Goal: Information Seeking & Learning: Get advice/opinions

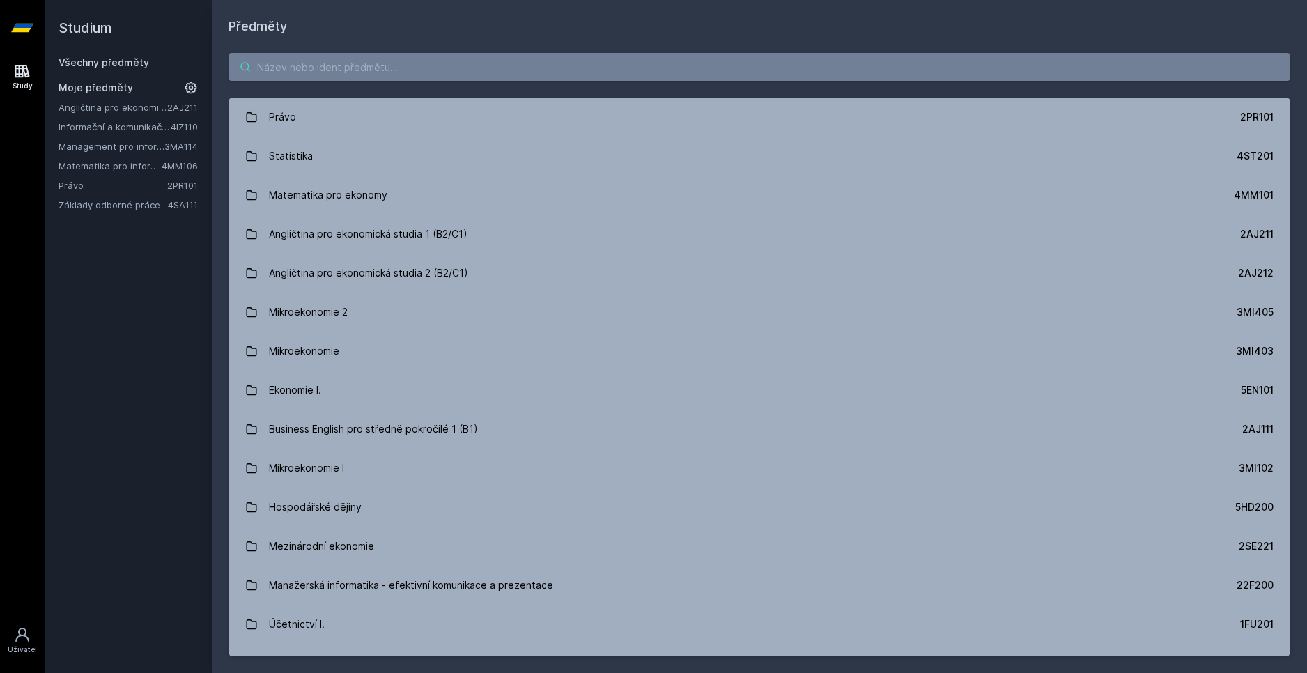
click at [378, 77] on input "search" at bounding box center [760, 67] width 1062 height 28
paste input "4IZ210"
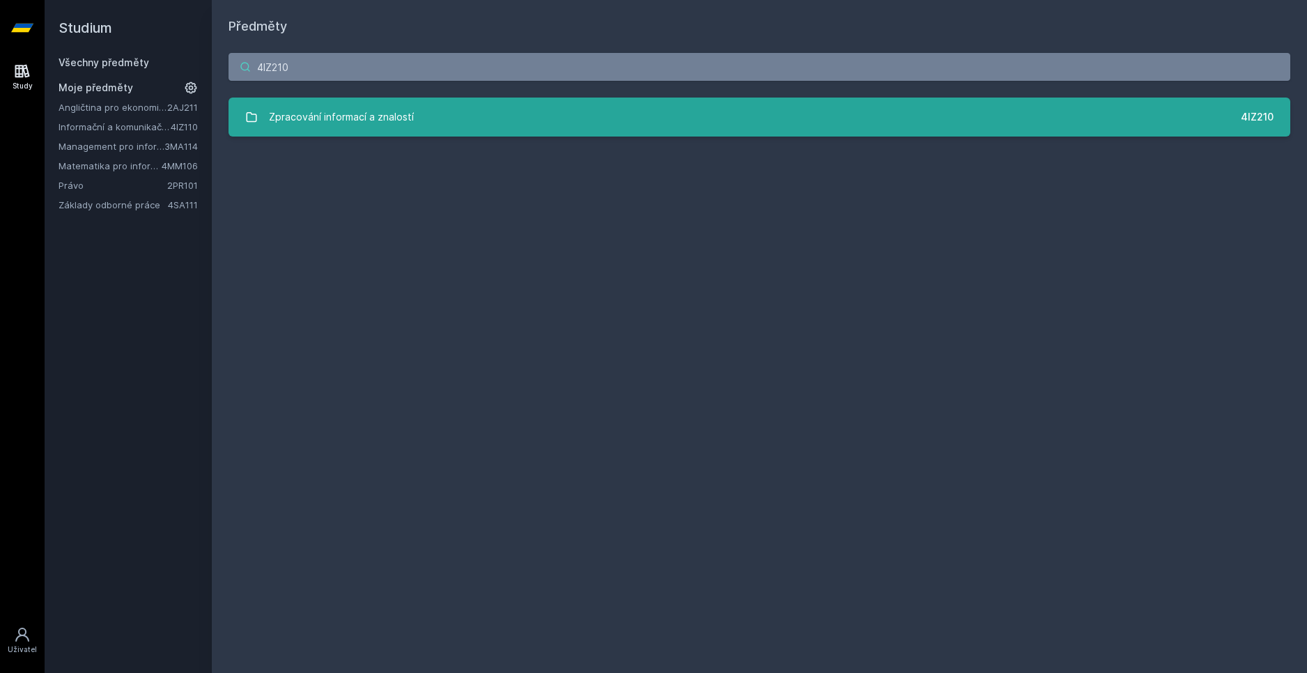
type input "4IZ210"
click at [527, 98] on link "Zpracování informací a znalostí 4IZ210" at bounding box center [760, 117] width 1062 height 39
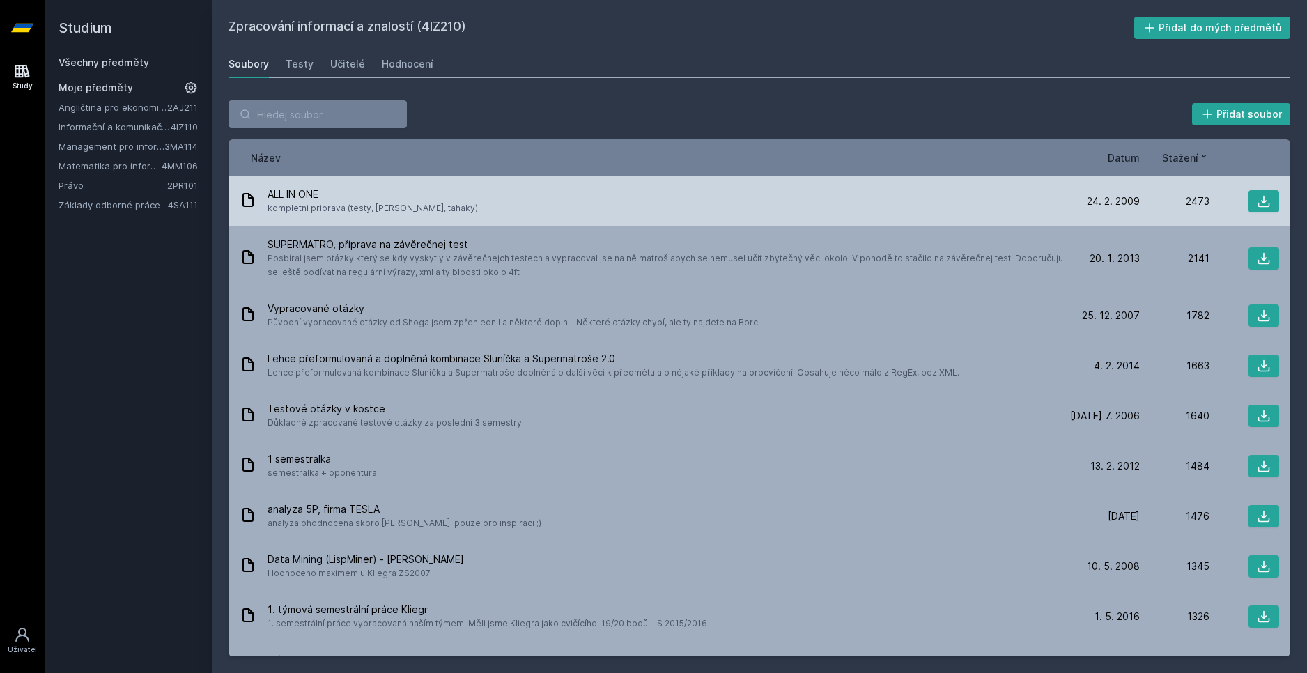
click at [380, 212] on span "kompletni priprava (testy, [PERSON_NAME], tahaky)" at bounding box center [373, 208] width 210 height 14
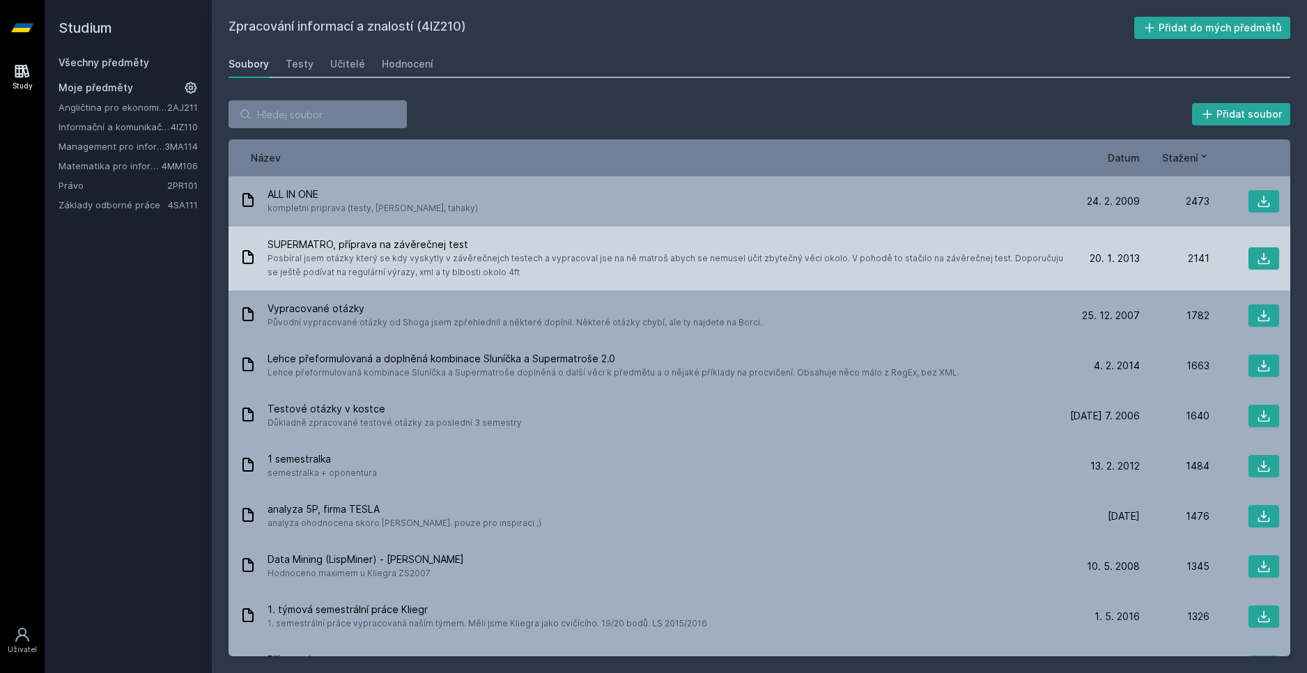
drag, startPoint x: 460, startPoint y: 274, endPoint x: 424, endPoint y: 263, distance: 37.0
click at [424, 263] on span "Posbíral jsem otázky který se kdy vyskytly v závěrečnejch testech a vypracoval …" at bounding box center [666, 266] width 797 height 28
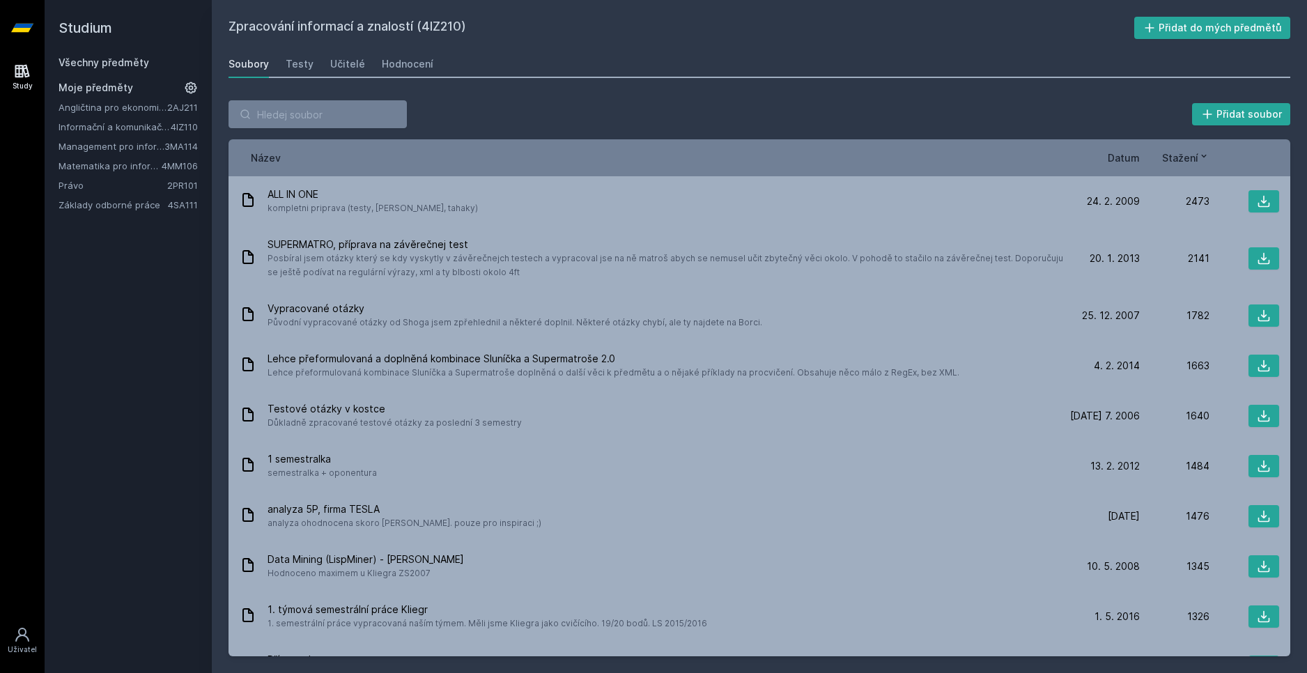
click at [1124, 150] on div "Název Datum Stažení" at bounding box center [760, 157] width 1062 height 37
click at [1129, 162] on span "Datum" at bounding box center [1124, 157] width 32 height 15
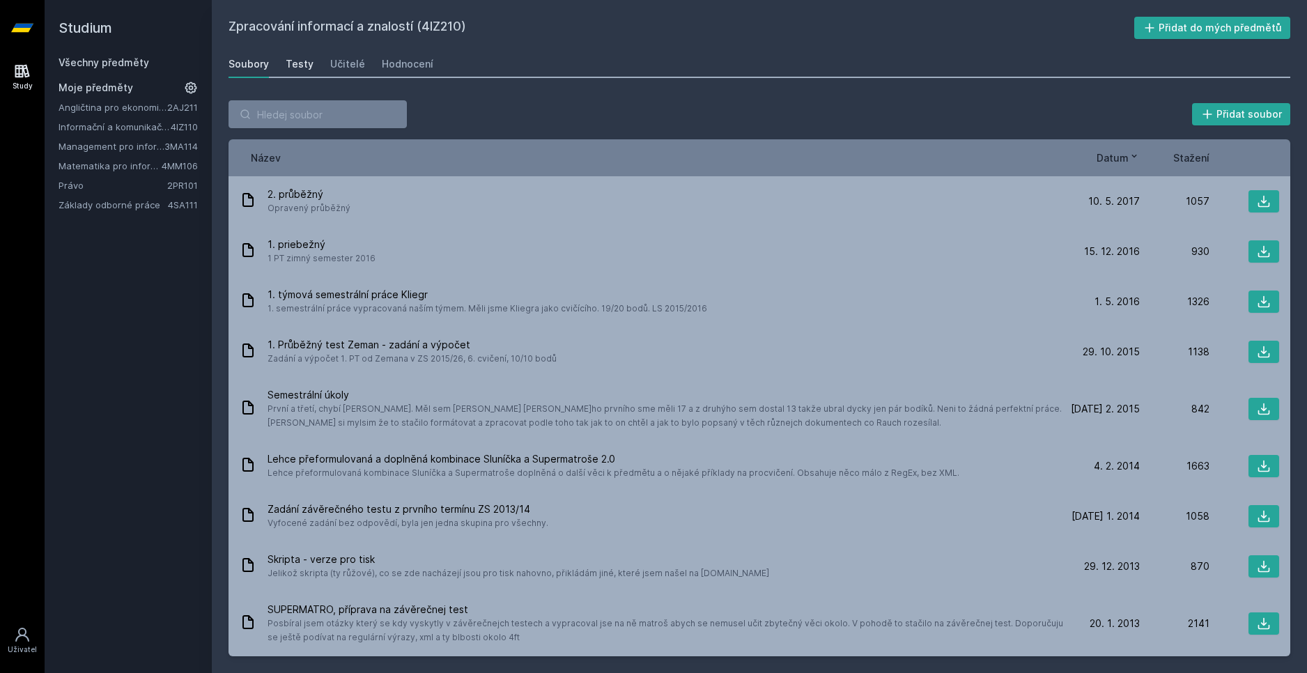
click at [307, 63] on div "Testy" at bounding box center [300, 64] width 28 height 14
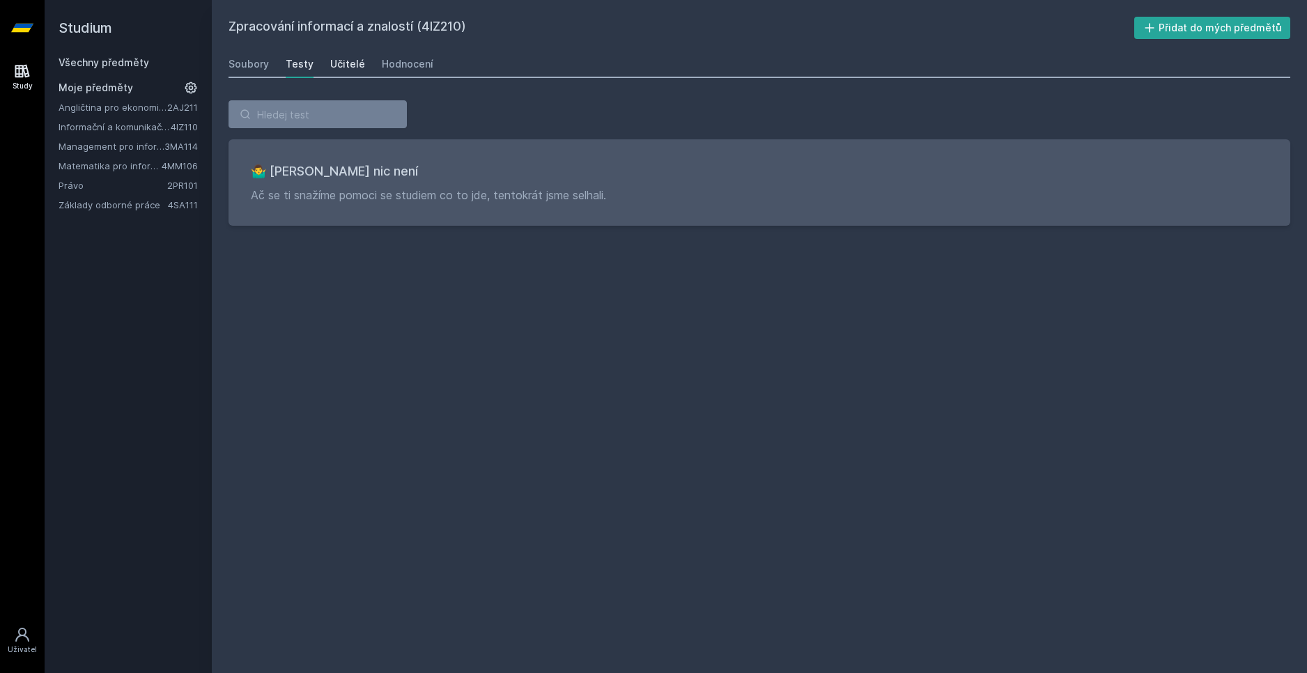
click at [355, 61] on div "Učitelé" at bounding box center [347, 64] width 35 height 14
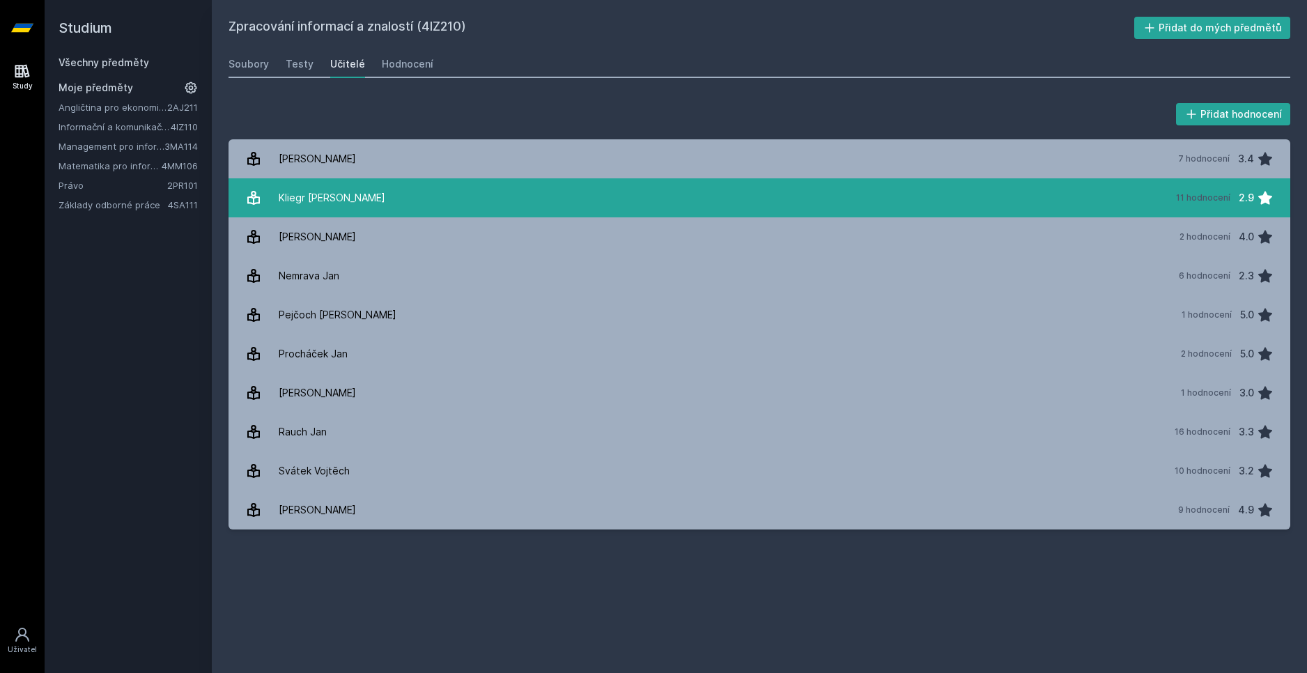
click at [406, 204] on link "Kliegr [PERSON_NAME] 11 hodnocení 2.9" at bounding box center [760, 197] width 1062 height 39
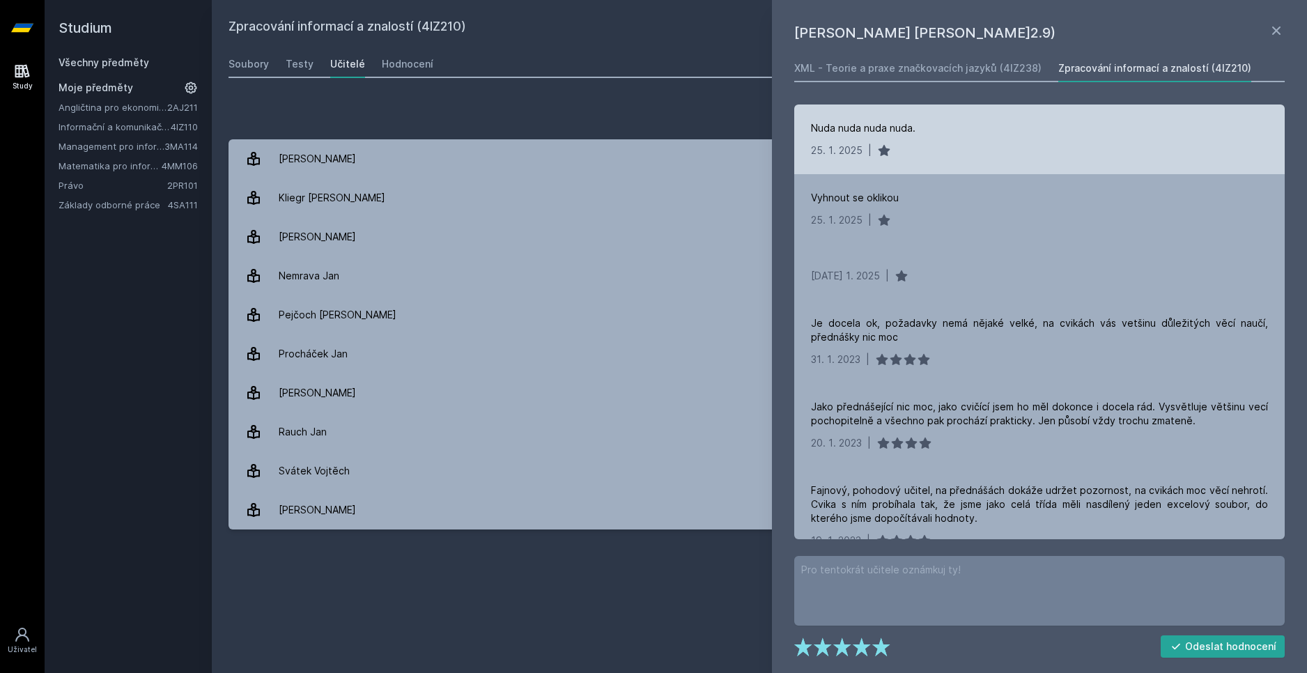
click at [861, 131] on div "Nuda nuda nuda nuda." at bounding box center [863, 128] width 105 height 14
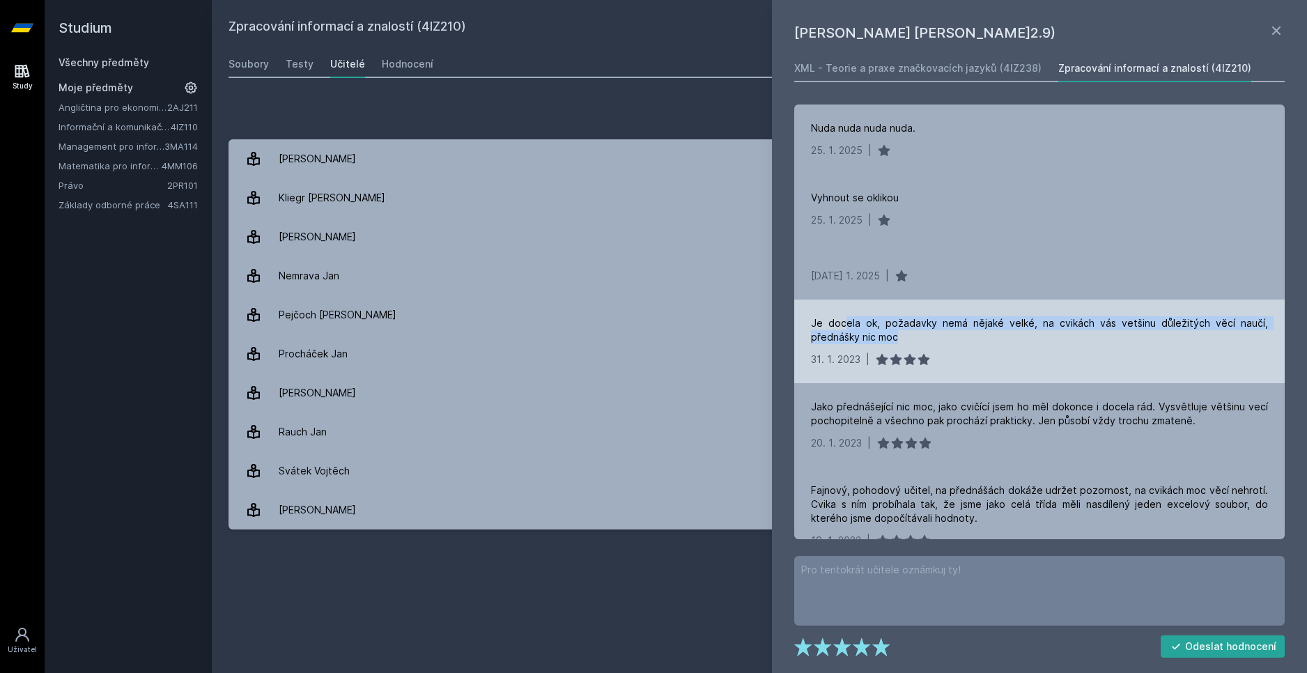
drag, startPoint x: 939, startPoint y: 345, endPoint x: 844, endPoint y: 328, distance: 96.9
click at [844, 328] on div "Je docela ok, požadavky nemá nějaké velké, na cvikách vás vetšinu důležitých vě…" at bounding box center [1039, 342] width 490 height 84
click at [844, 328] on div "Je docela ok, požadavky nemá nějaké velké, na cvikách vás vetšinu důležitých vě…" at bounding box center [1039, 330] width 457 height 28
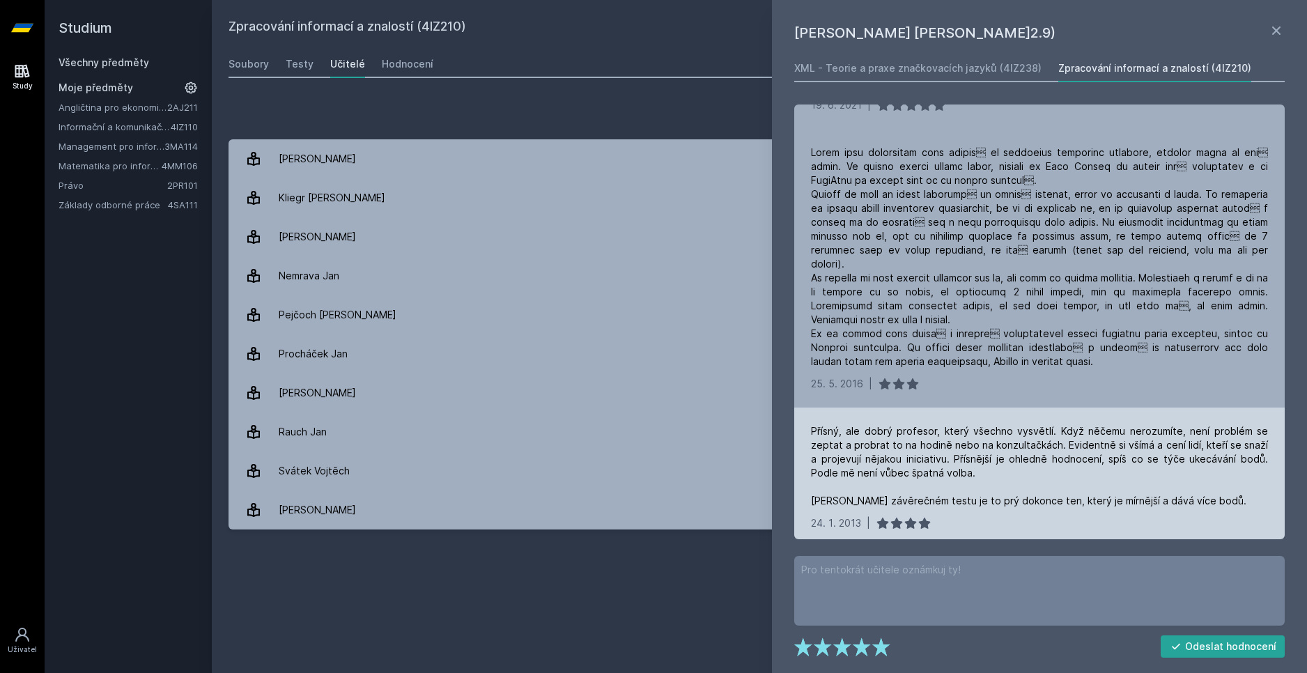
scroll to position [541, 0]
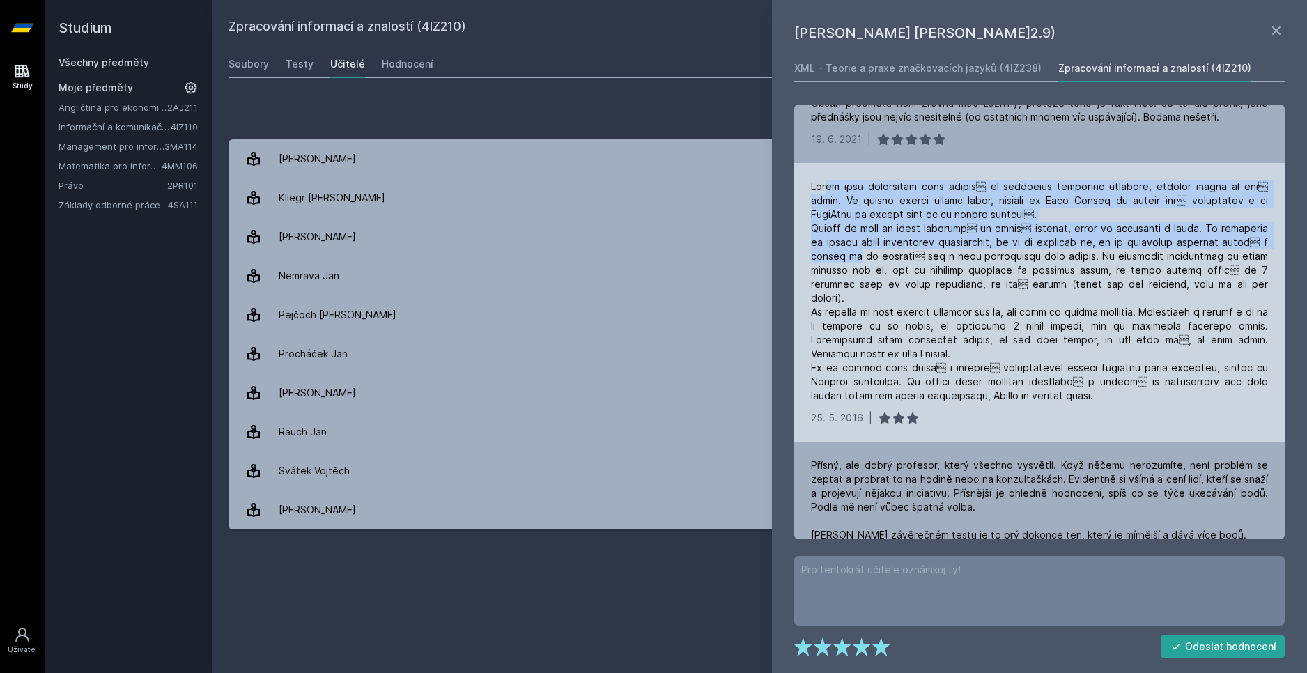
drag, startPoint x: 836, startPoint y: 193, endPoint x: 900, endPoint y: 252, distance: 87.3
click at [900, 252] on div at bounding box center [1039, 291] width 457 height 223
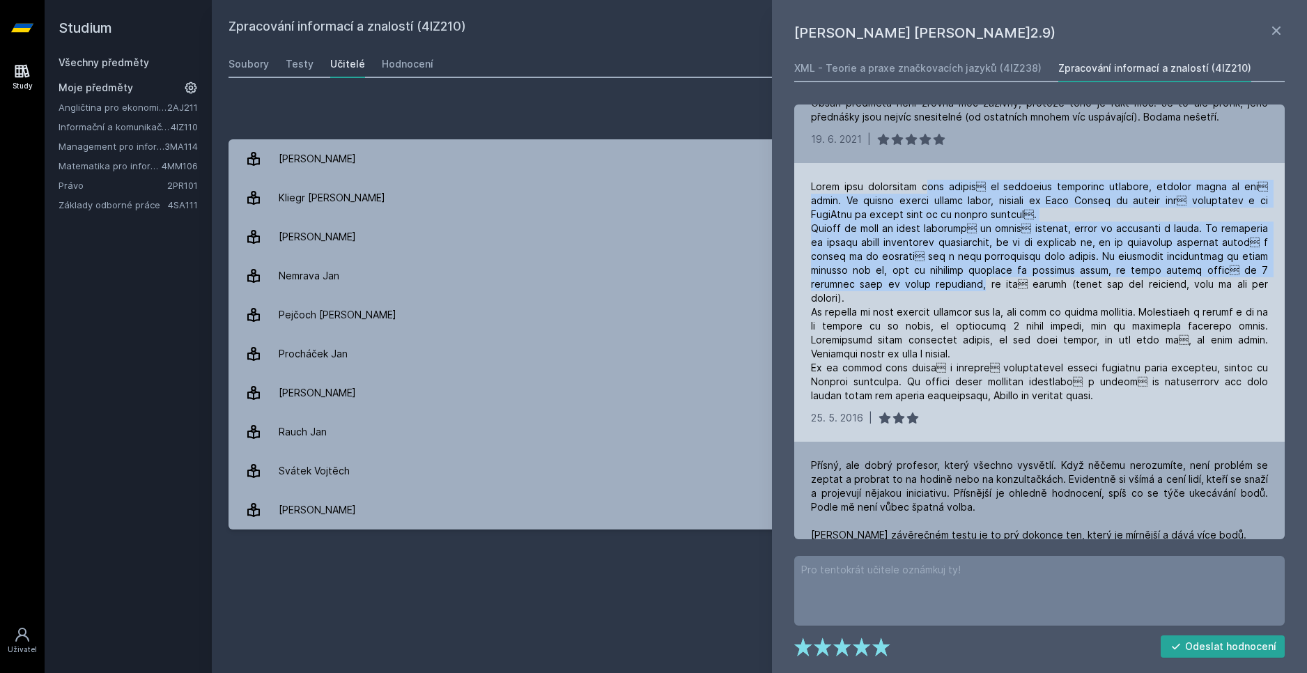
drag, startPoint x: 926, startPoint y: 169, endPoint x: 982, endPoint y: 292, distance: 135.3
click at [981, 291] on div "25. 5. 2016 |" at bounding box center [1039, 302] width 490 height 279
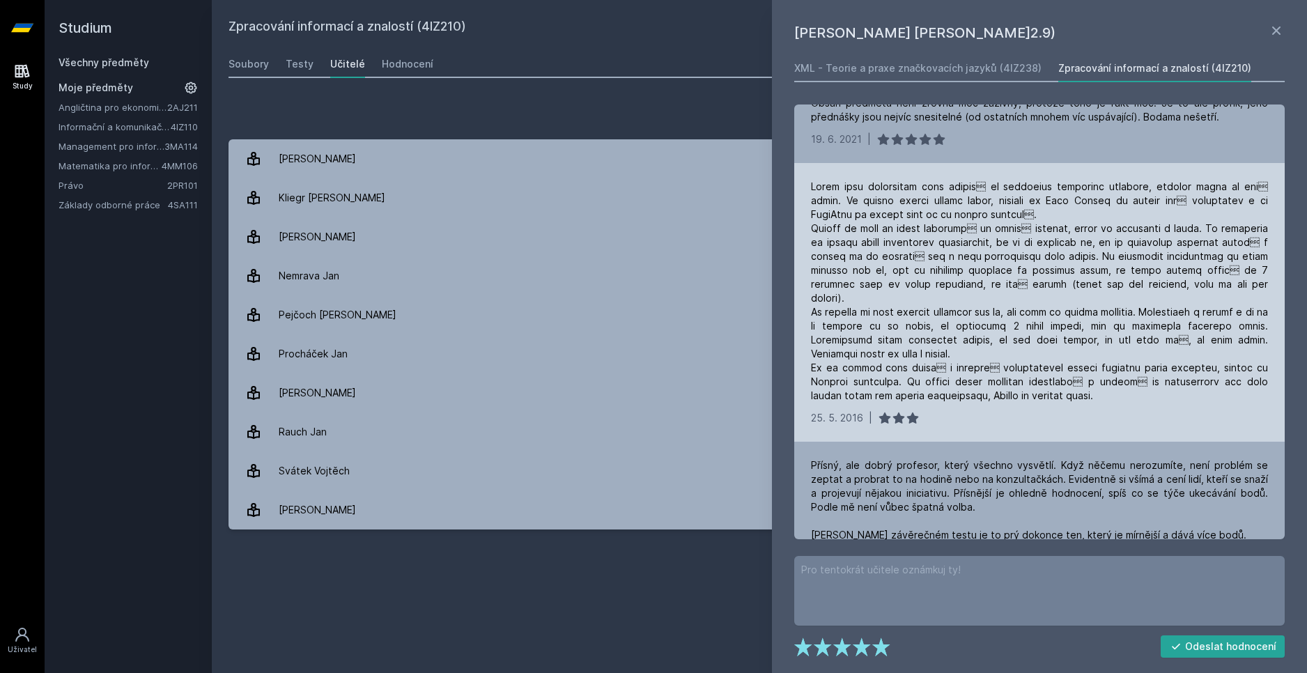
click at [984, 300] on div at bounding box center [1039, 291] width 457 height 223
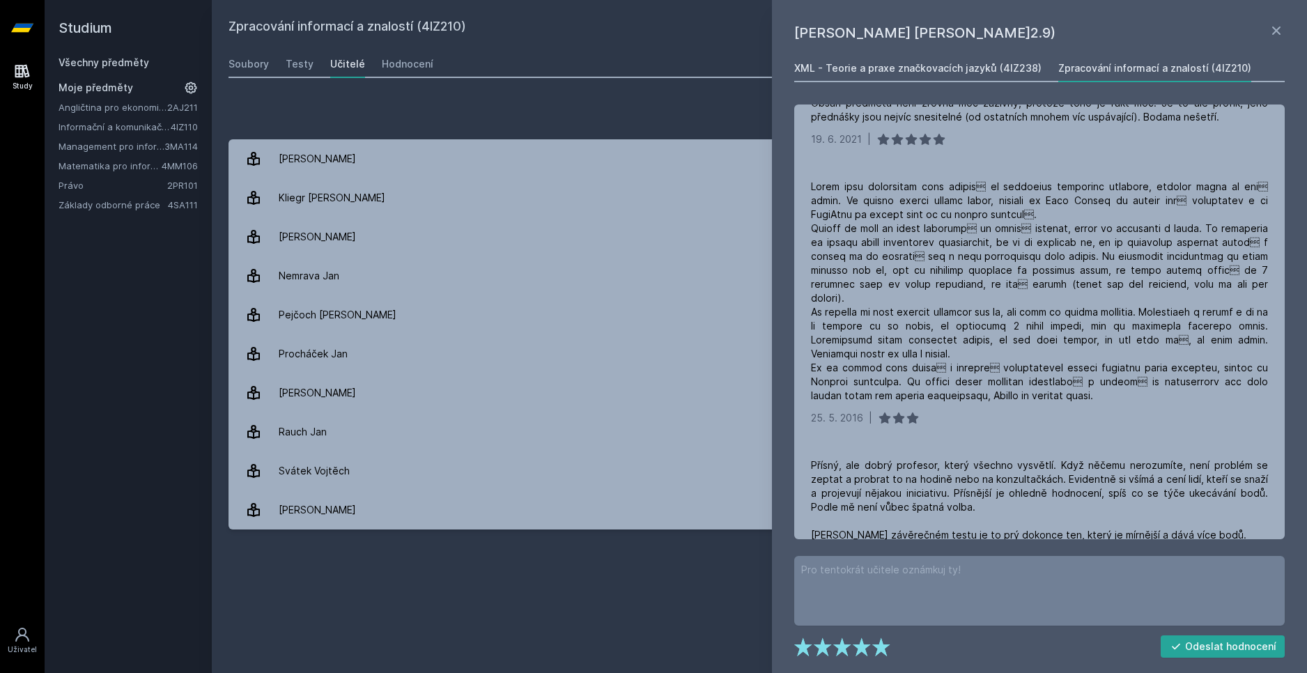
click at [979, 65] on div "XML - Teorie a praxe značkovacích jazyků (4IZ238)" at bounding box center [917, 68] width 247 height 14
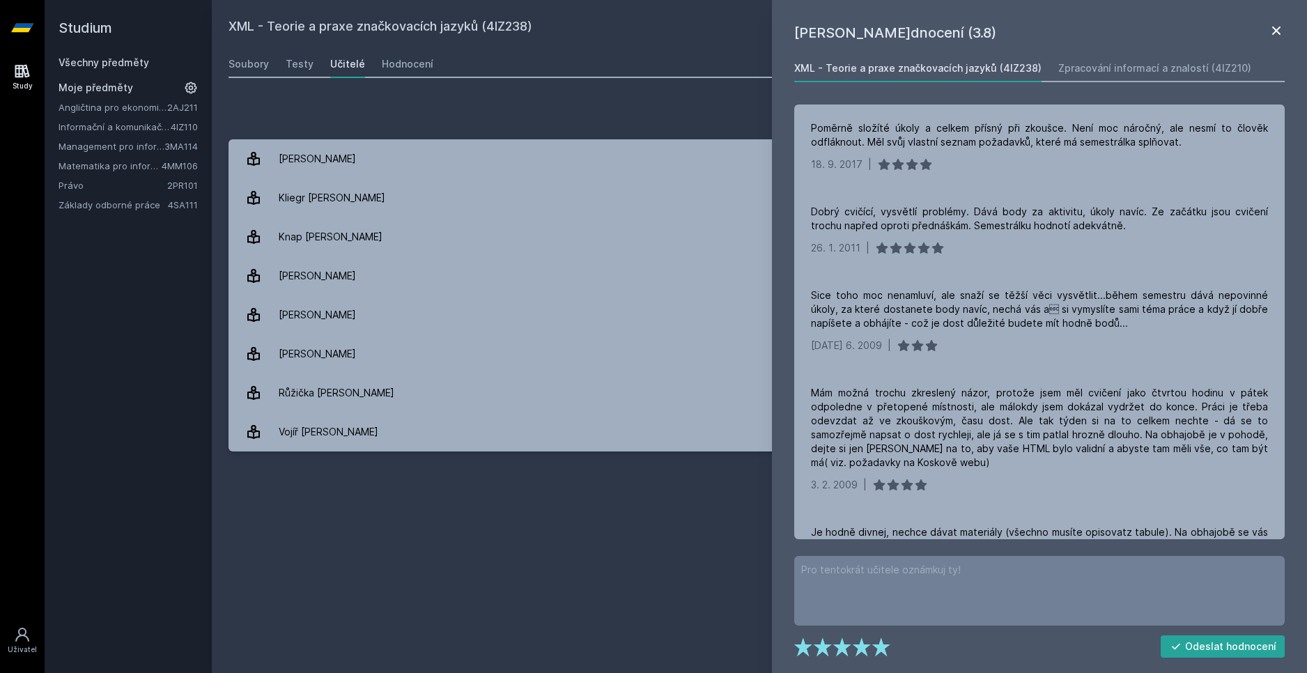
click at [1278, 28] on icon at bounding box center [1276, 30] width 8 height 8
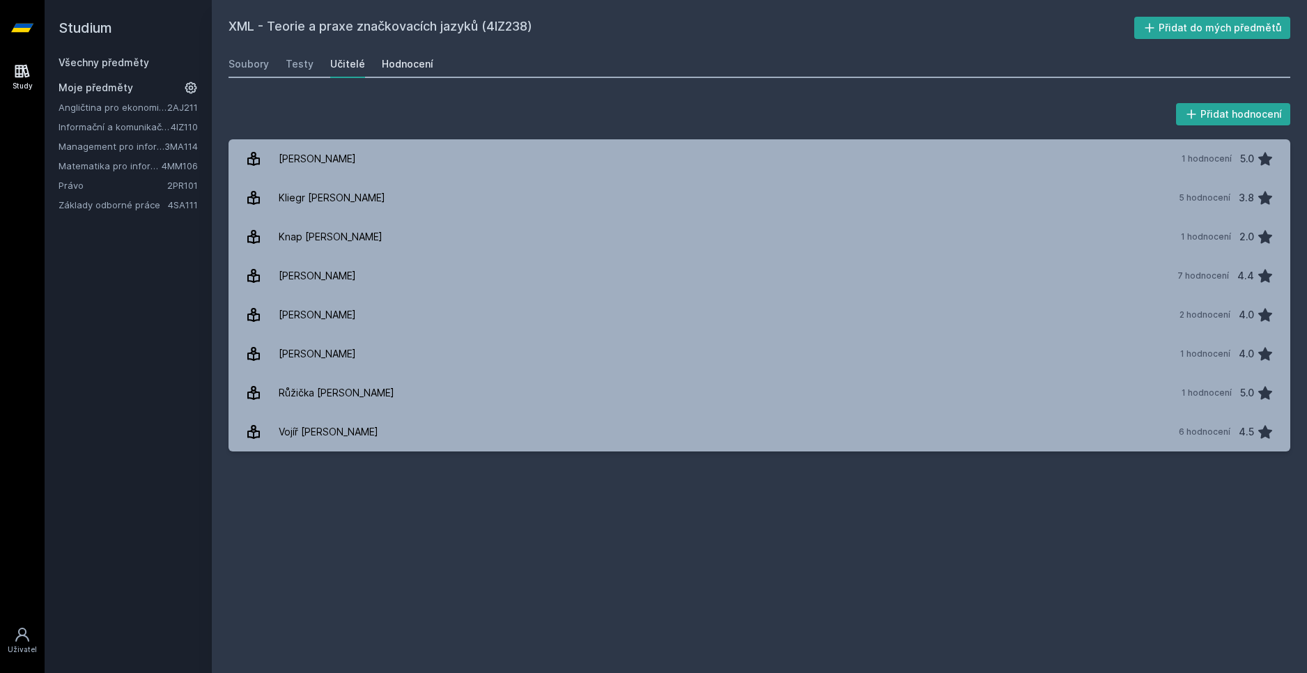
click at [401, 61] on div "Hodnocení" at bounding box center [408, 64] width 52 height 14
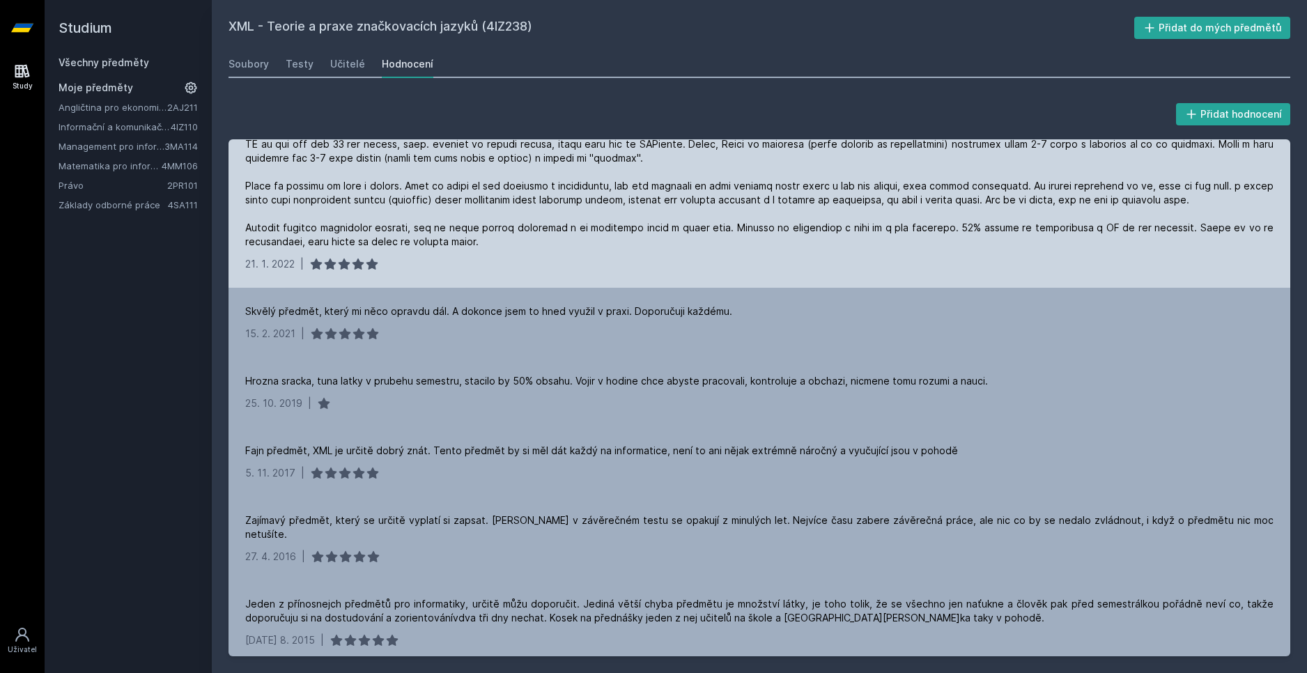
scroll to position [279, 0]
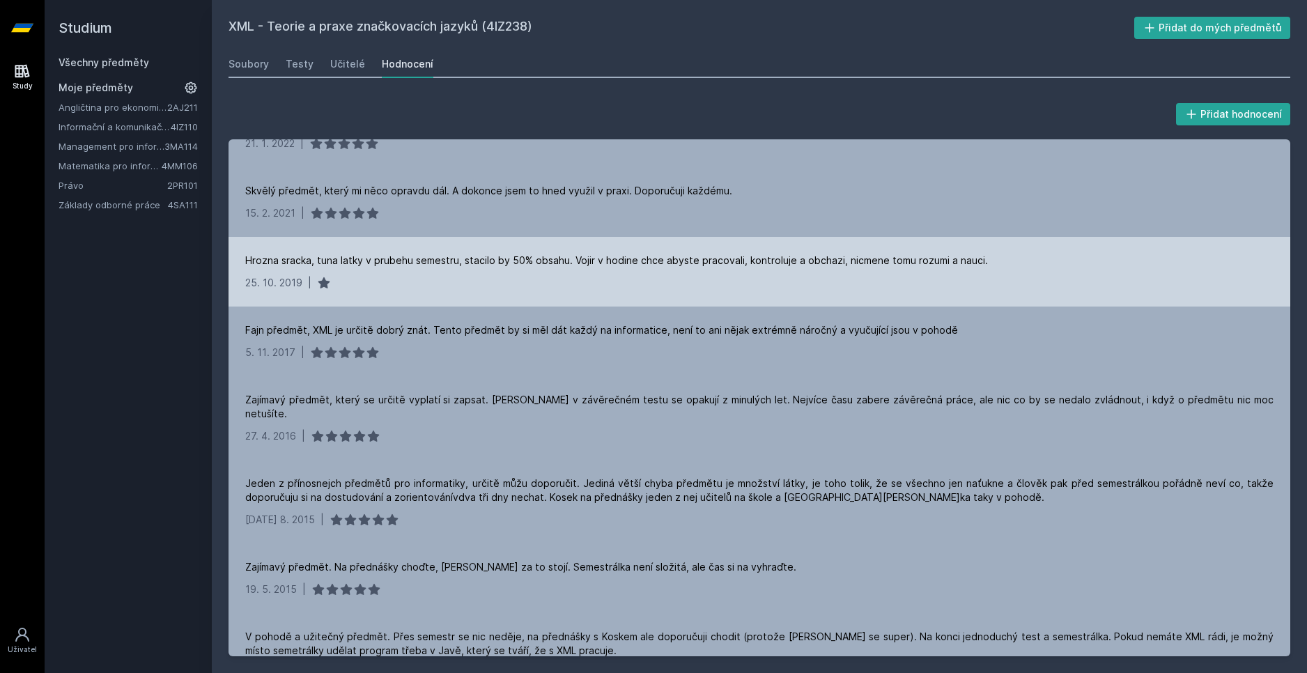
click at [561, 270] on div "Hrozna sracka, tuna latky v prubehu semestru, stacilo by 50% obsahu. Vojir v ho…" at bounding box center [760, 272] width 1062 height 70
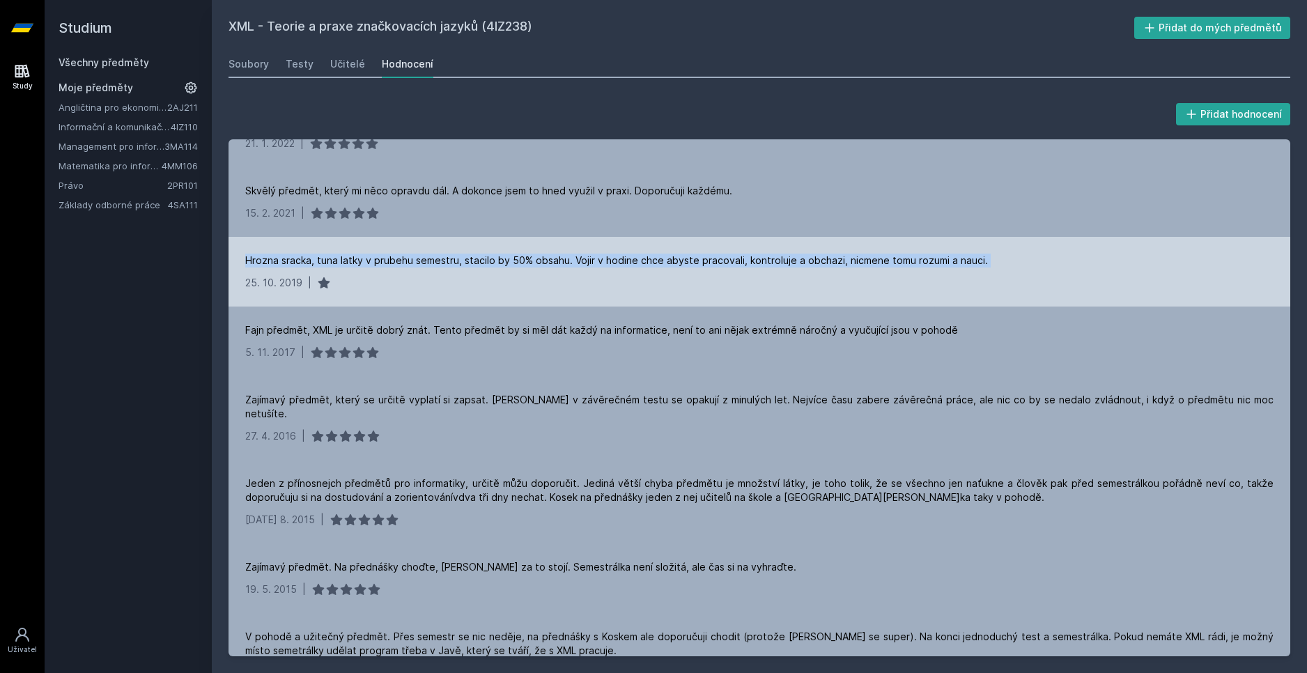
click at [561, 270] on div "Hrozna sracka, tuna latky v prubehu semestru, stacilo by 50% obsahu. Vojir v ho…" at bounding box center [760, 272] width 1062 height 70
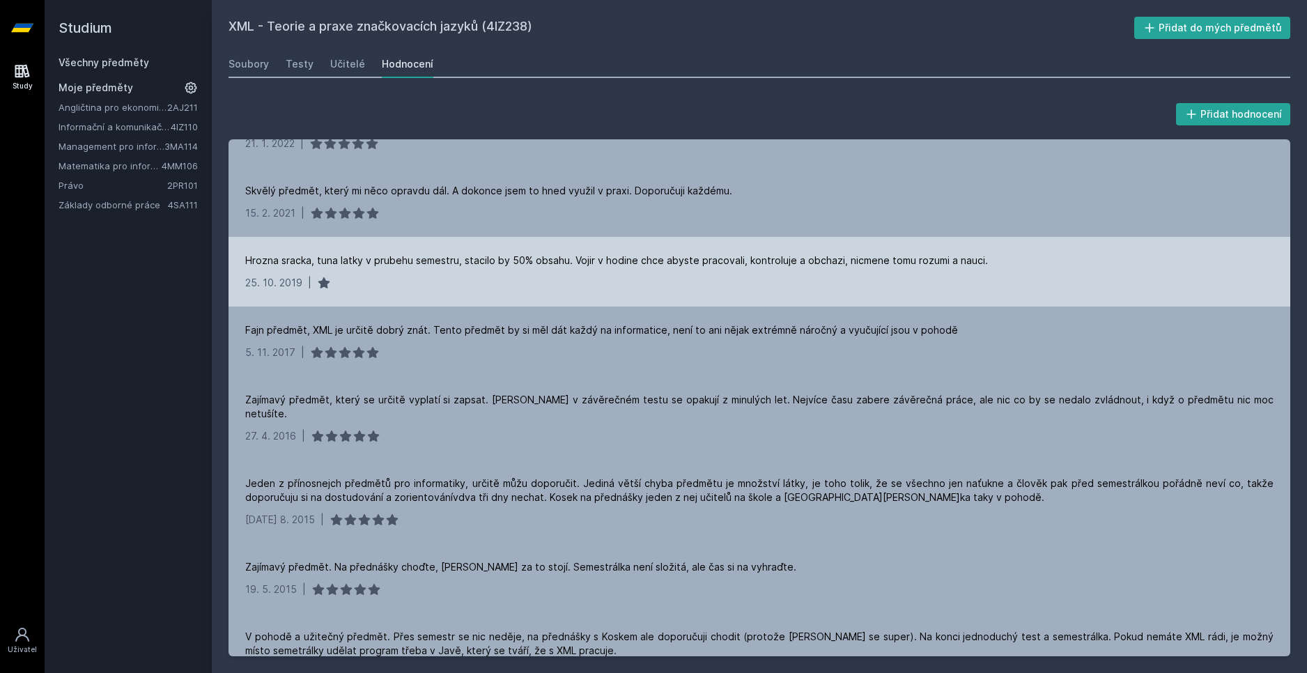
click at [617, 297] on div "Hrozna sracka, tuna latky v prubehu semestru, stacilo by 50% obsahu. Vojir v ho…" at bounding box center [760, 272] width 1062 height 70
click at [634, 263] on div "Hrozna sracka, tuna latky v prubehu semestru, stacilo by 50% obsahu. Vojir v ho…" at bounding box center [616, 261] width 743 height 14
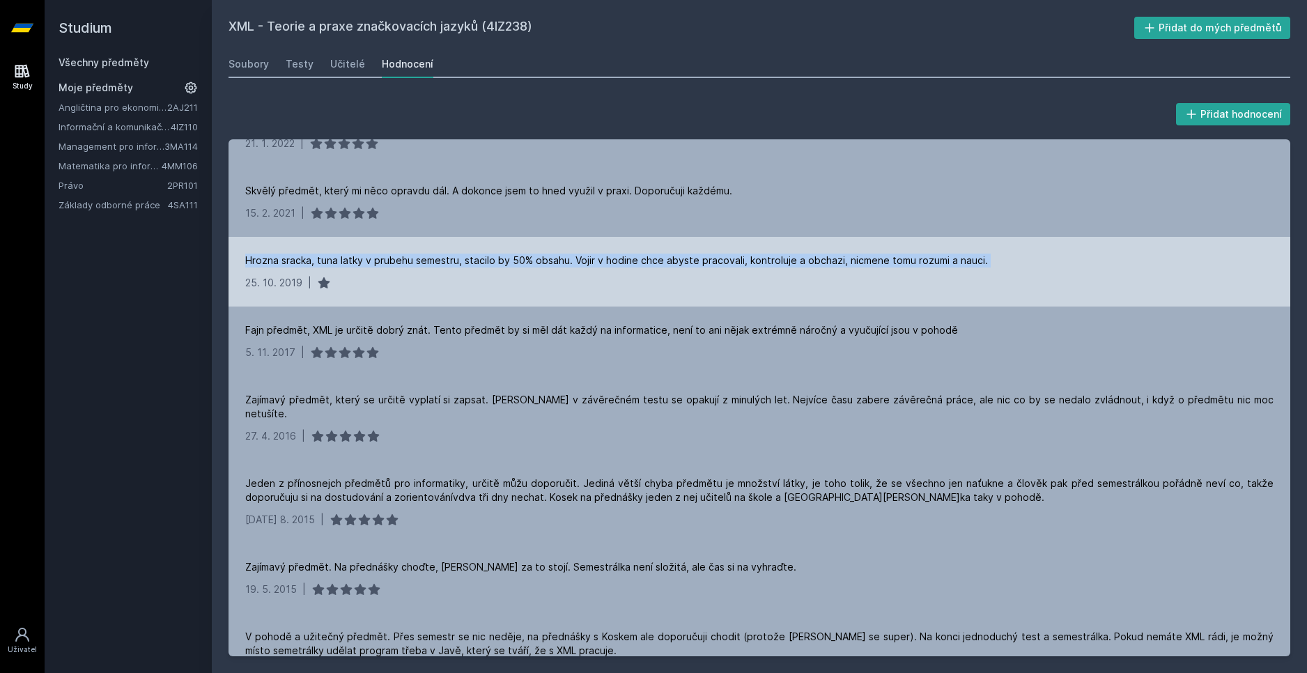
click at [634, 263] on div "Hrozna sracka, tuna latky v prubehu semestru, stacilo by 50% obsahu. Vojir v ho…" at bounding box center [616, 261] width 743 height 14
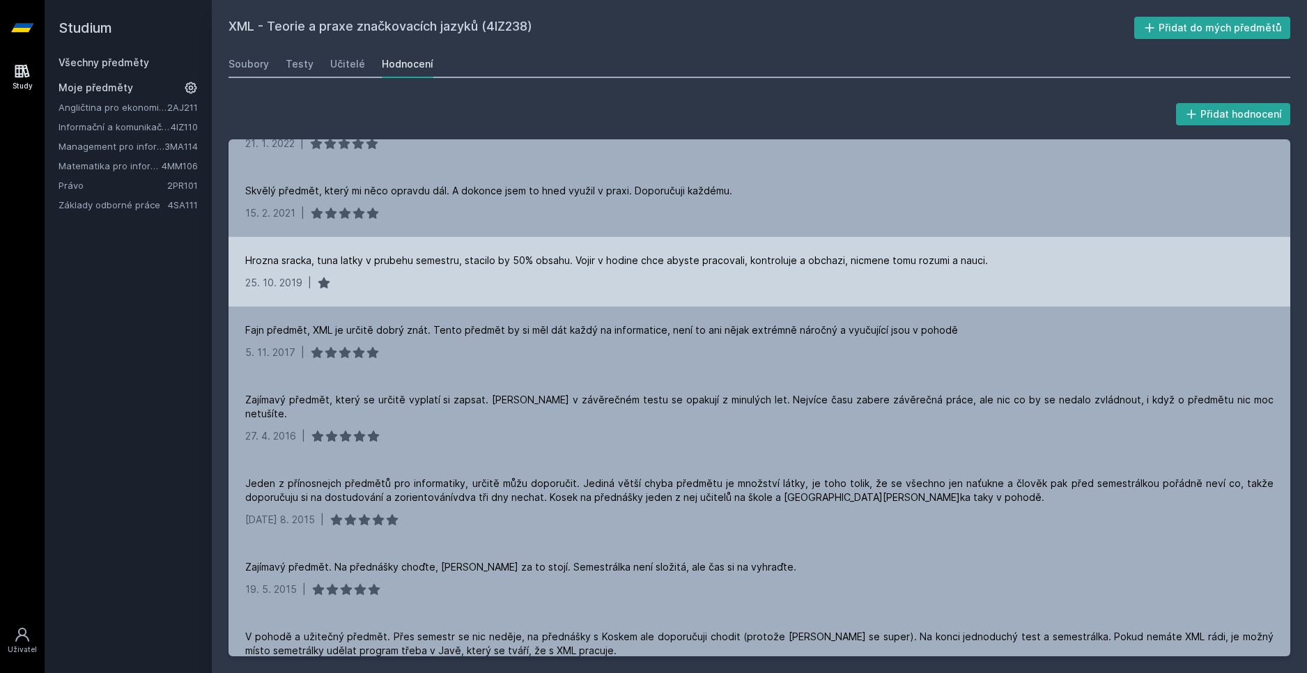
click at [679, 288] on div "25. 10. 2019 |" at bounding box center [759, 283] width 1028 height 14
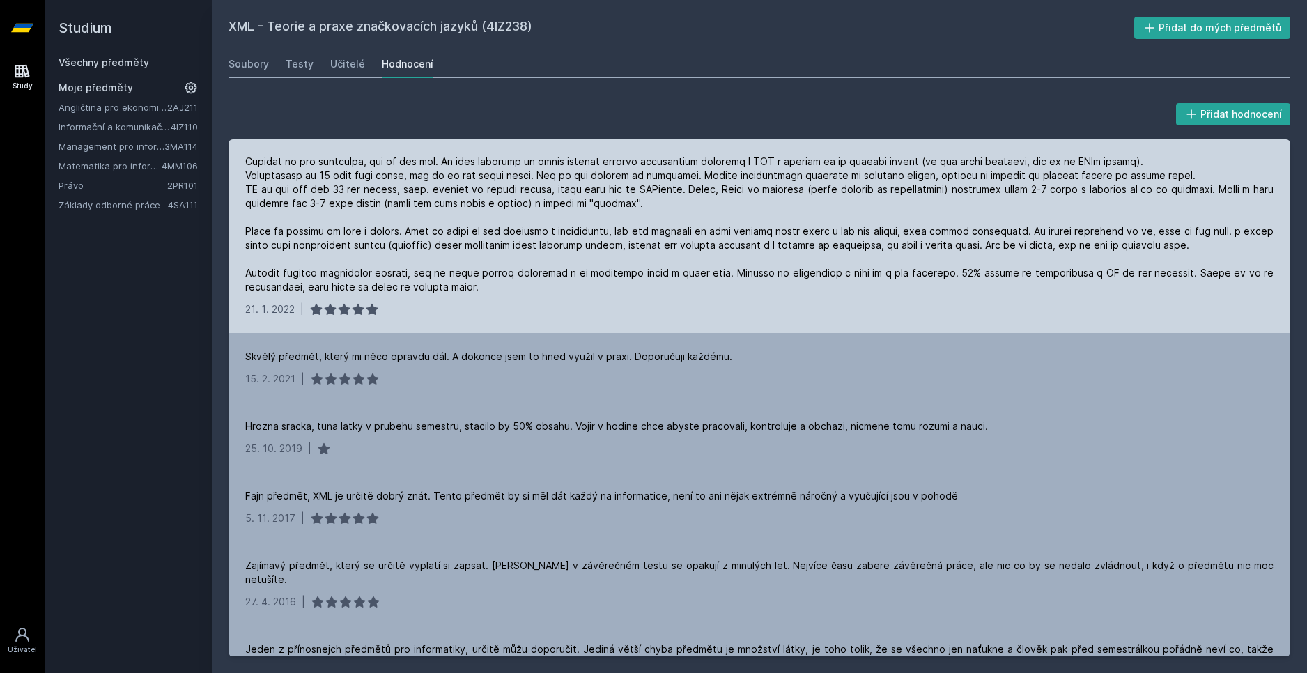
scroll to position [0, 0]
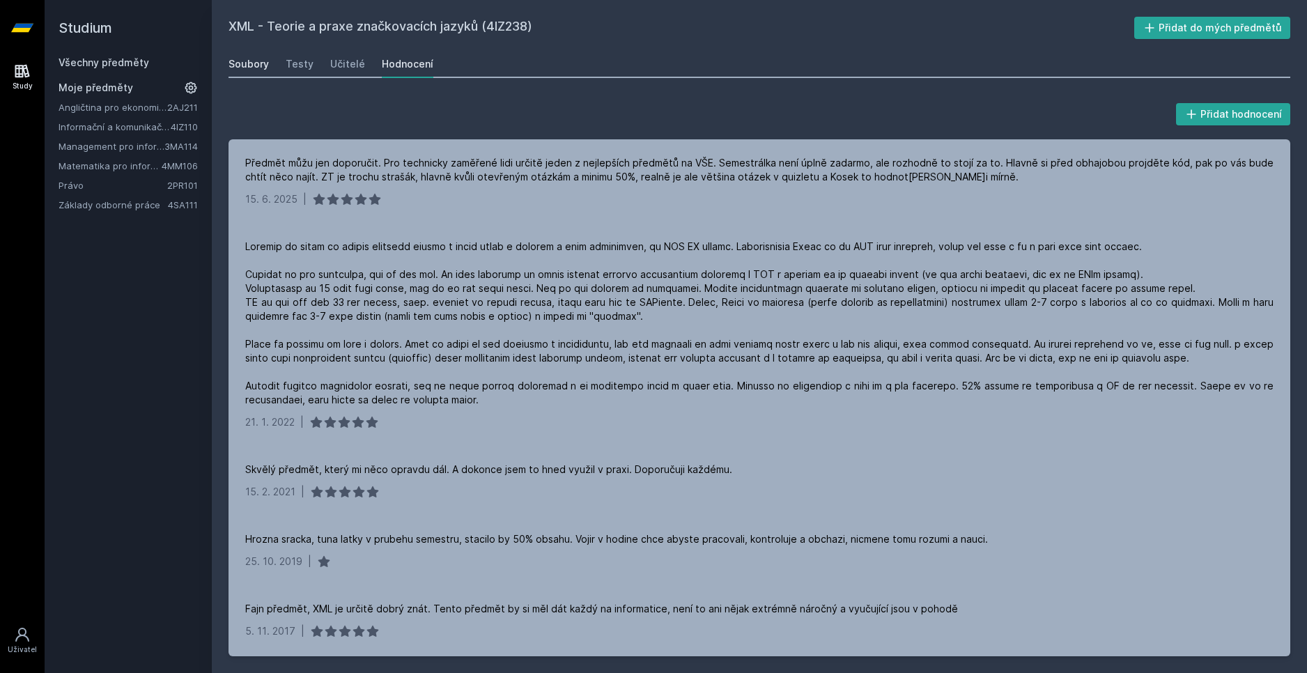
click at [258, 65] on div "Soubory" at bounding box center [249, 64] width 40 height 14
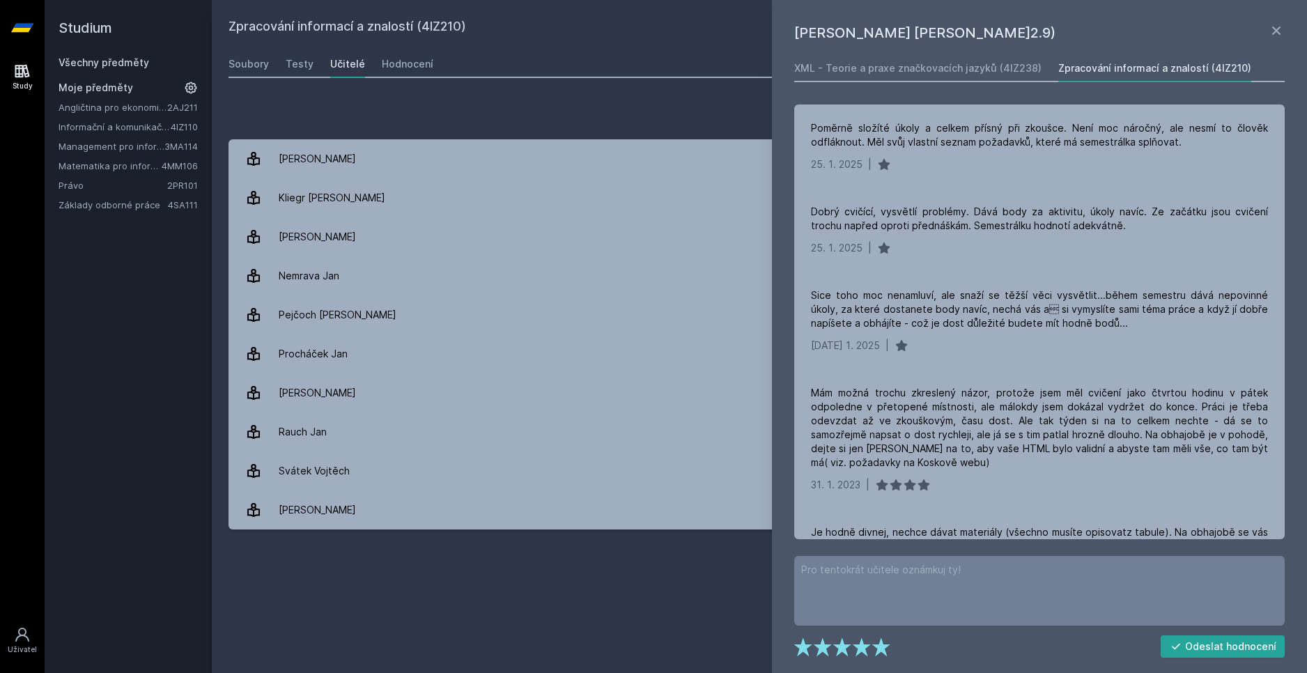
click at [376, 119] on div "Přidat hodnocení" at bounding box center [760, 114] width 1062 height 28
click at [405, 70] on div "Hodnocení" at bounding box center [408, 64] width 52 height 14
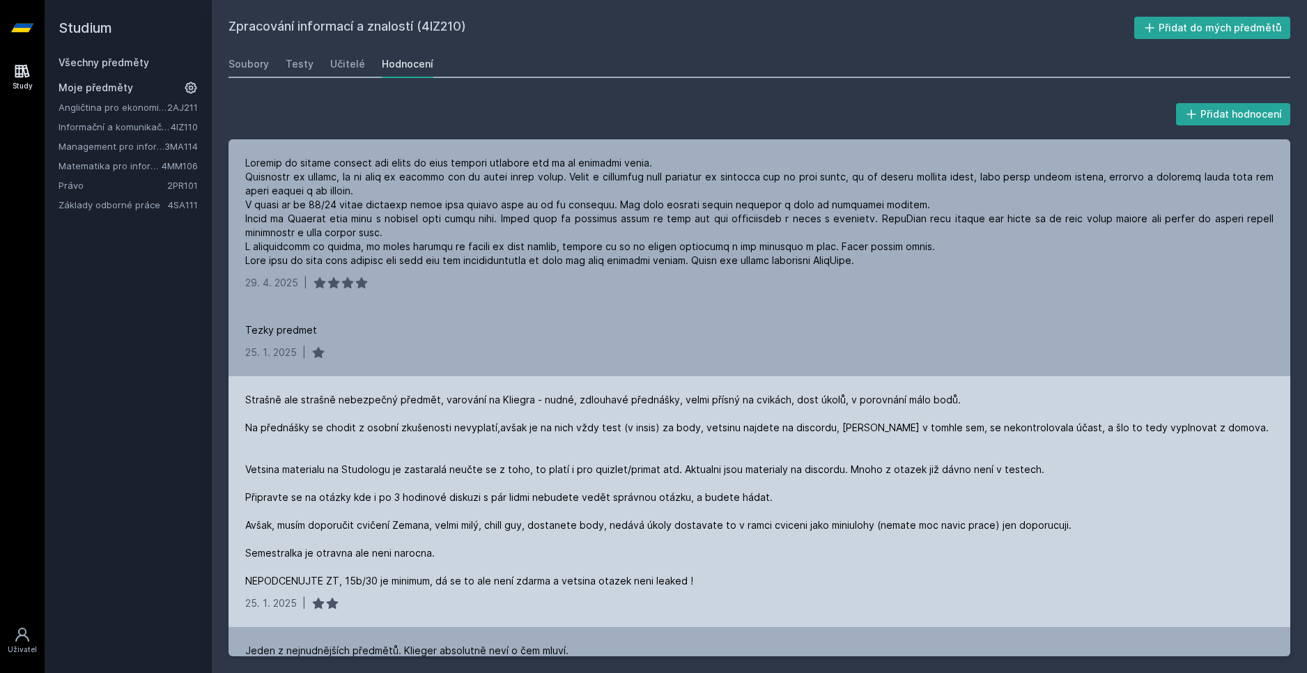
click at [387, 569] on div "Strašně ale strašně nebezpečný předmět, varování na Kliegra - nudné, zdlouhavé …" at bounding box center [758, 490] width 1026 height 195
click at [486, 585] on div "Strašně ale strašně nebezpečný předmět, varování na Kliegra - nudné, zdlouhavé …" at bounding box center [758, 490] width 1026 height 195
click at [487, 585] on div "Strašně ale strašně nebezpečný předmět, varování na Kliegra - nudné, zdlouhavé …" at bounding box center [758, 490] width 1026 height 195
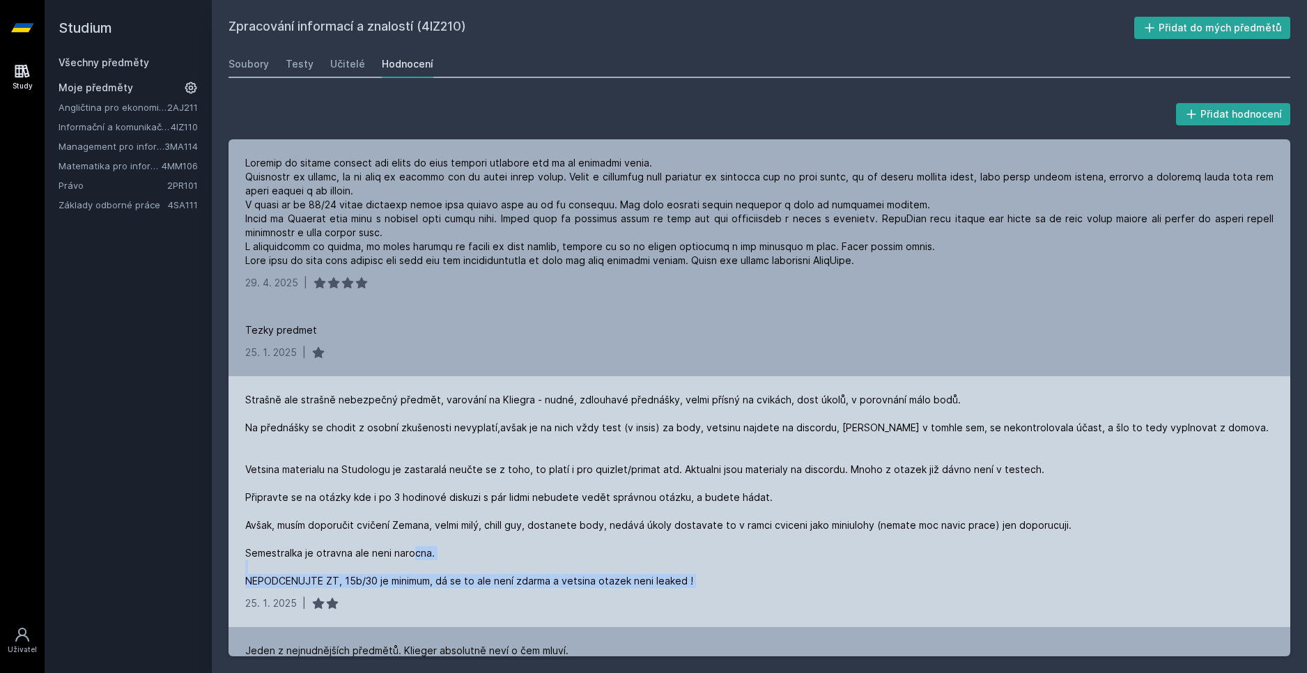
click at [487, 585] on div "Strašně ale strašně nebezpečný předmět, varování na Kliegra - nudné, zdlouhavé …" at bounding box center [758, 490] width 1026 height 195
click at [608, 600] on div "[DATE] 1. 2025 |" at bounding box center [759, 603] width 1028 height 14
drag, startPoint x: 719, startPoint y: 591, endPoint x: 741, endPoint y: 555, distance: 42.5
click at [741, 555] on div "Strašně ale strašně nebezpečný předmět, varování na Kliegra - nudné, zdlouhavé …" at bounding box center [760, 501] width 1062 height 251
click at [775, 581] on div "Strašně ale strašně nebezpečný předmět, varování na Kliegra - nudné, zdlouhavé …" at bounding box center [758, 490] width 1026 height 195
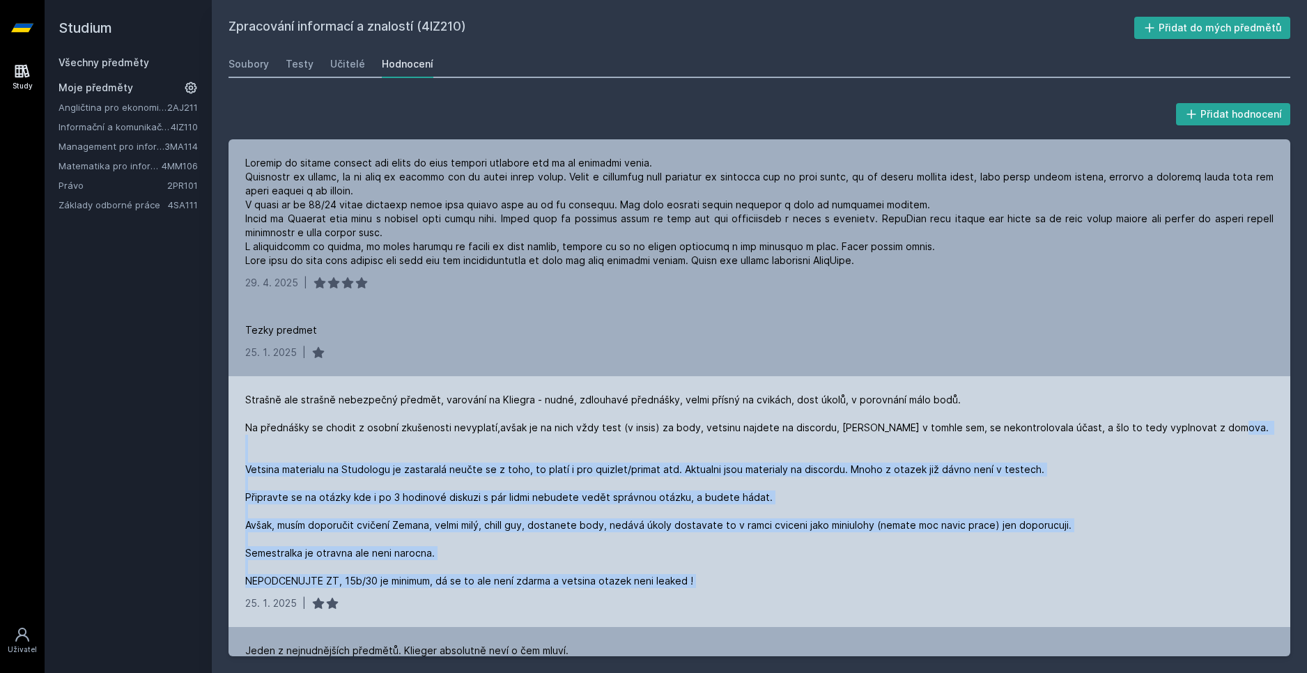
drag, startPoint x: 775, startPoint y: 581, endPoint x: 853, endPoint y: 436, distance: 164.6
click at [853, 436] on div "Strašně ale strašně nebezpečný předmět, varování na Kliegra - nudné, zdlouhavé …" at bounding box center [758, 490] width 1026 height 195
click at [846, 516] on div "Strašně ale strašně nebezpečný předmět, varování na Kliegra - nudné, zdlouhavé …" at bounding box center [758, 490] width 1026 height 195
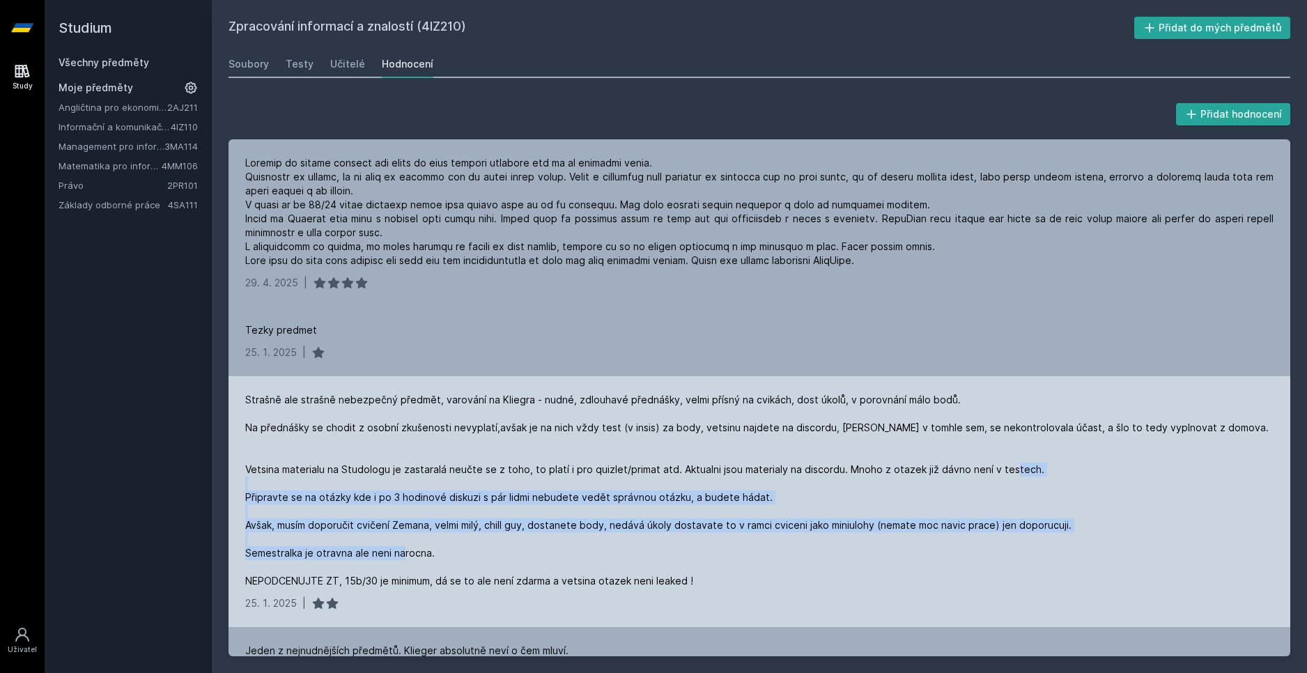
drag, startPoint x: 800, startPoint y: 557, endPoint x: 842, endPoint y: 504, distance: 67.4
click at [842, 489] on div "Strašně ale strašně nebezpečný předmět, varování na Kliegra - nudné, zdlouhavé …" at bounding box center [758, 490] width 1026 height 195
click at [846, 542] on div "Strašně ale strašně nebezpečný předmět, varování na Kliegra - nudné, zdlouhavé …" at bounding box center [758, 490] width 1026 height 195
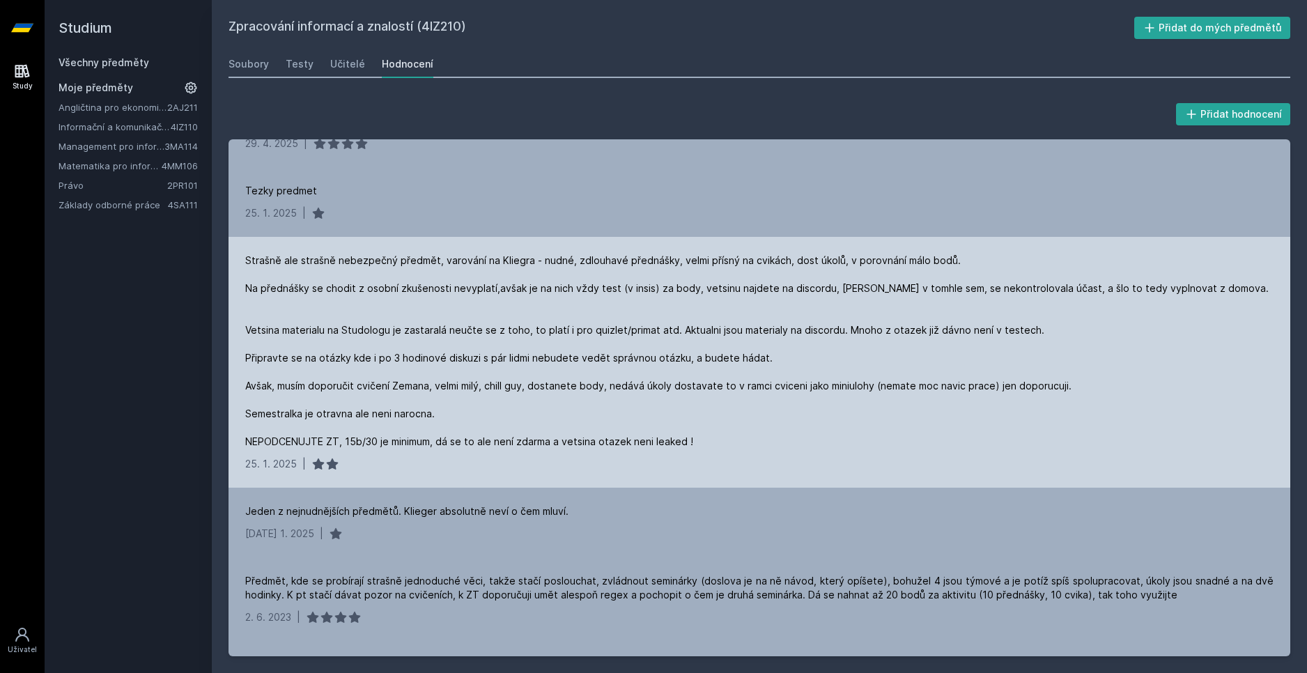
scroll to position [279, 0]
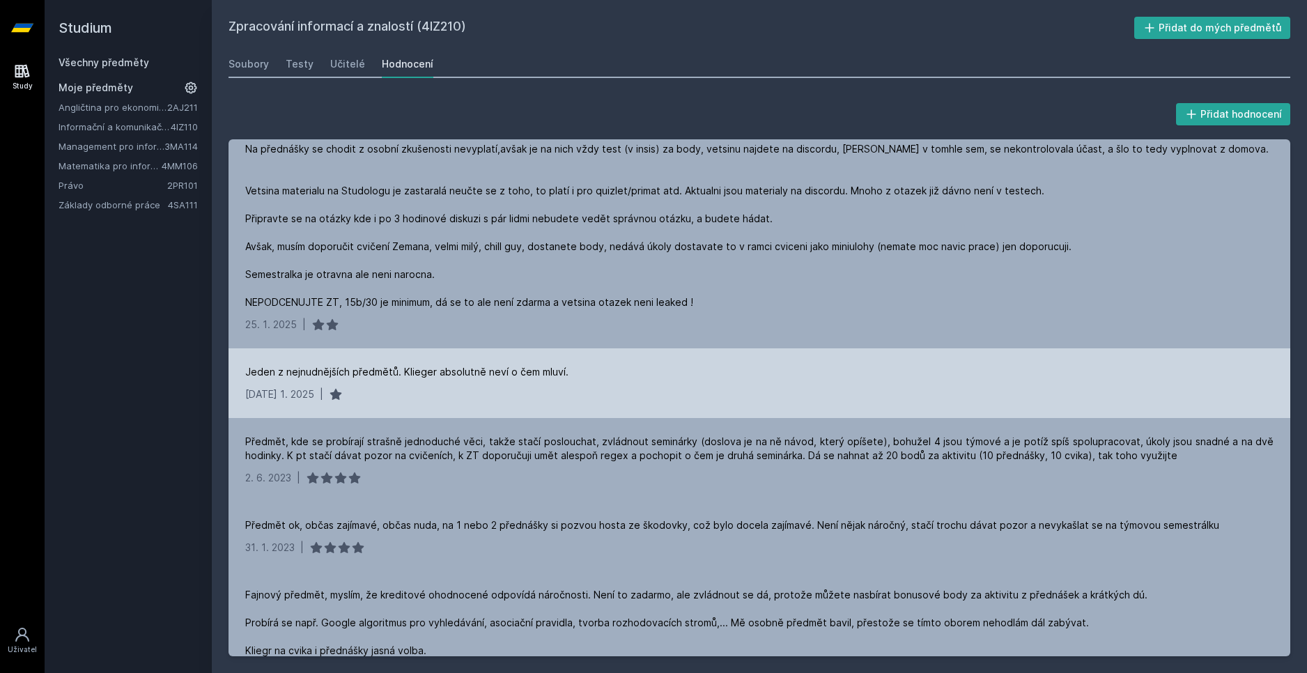
click at [417, 373] on div "Jeden z nejnudnějších předmětů. Klieger absolutně neví o čem mluví." at bounding box center [406, 372] width 323 height 14
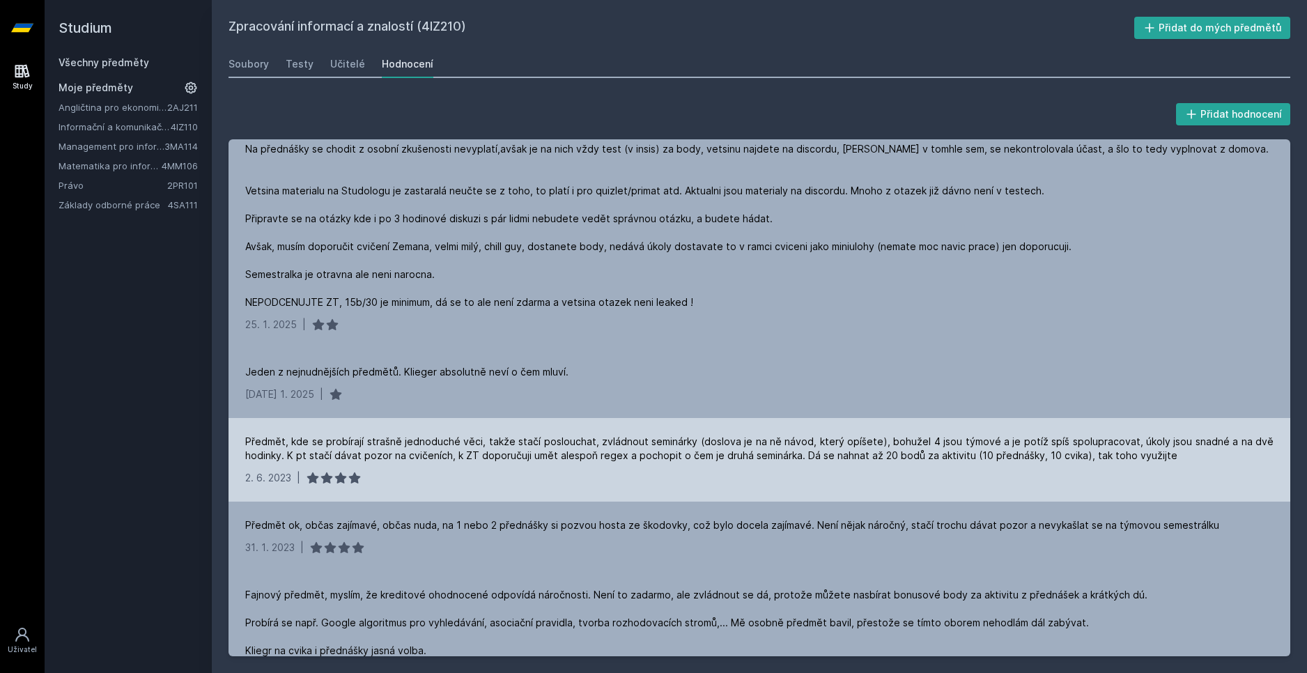
click at [578, 426] on div "Předmět, kde se probírají strašně jednoduché věci, takže stačí poslouchat, zvlá…" at bounding box center [760, 460] width 1062 height 84
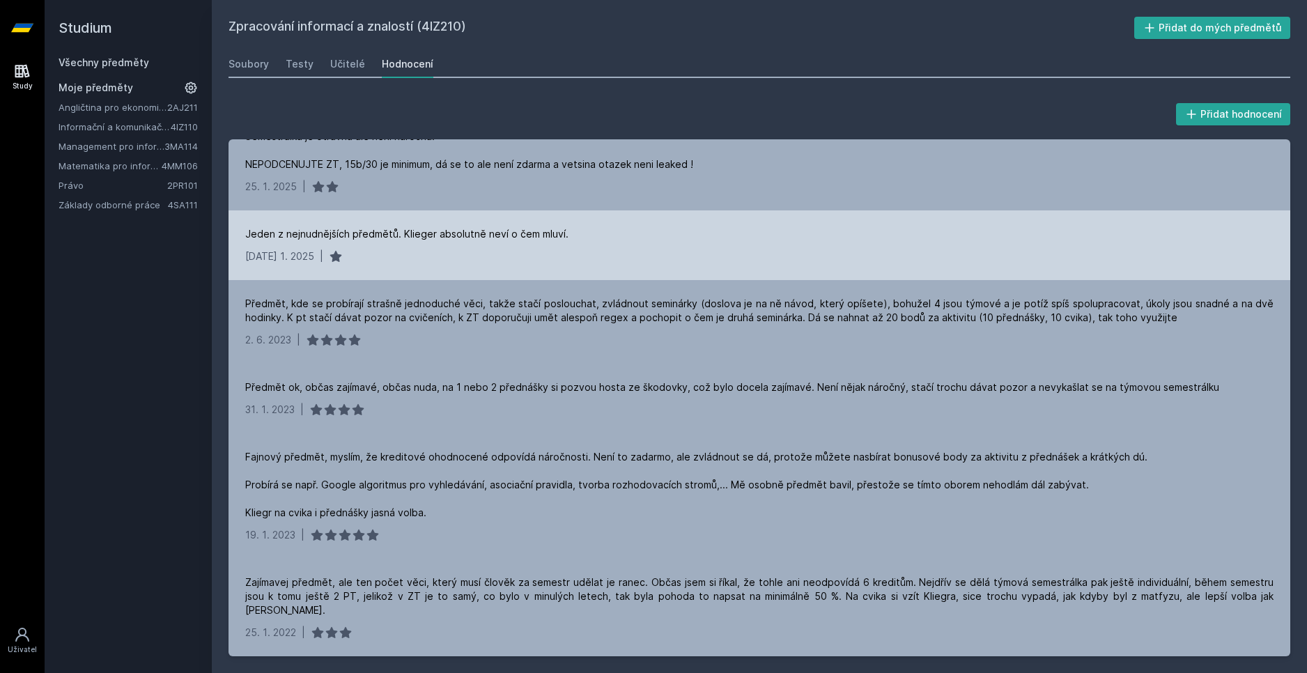
scroll to position [557, 0]
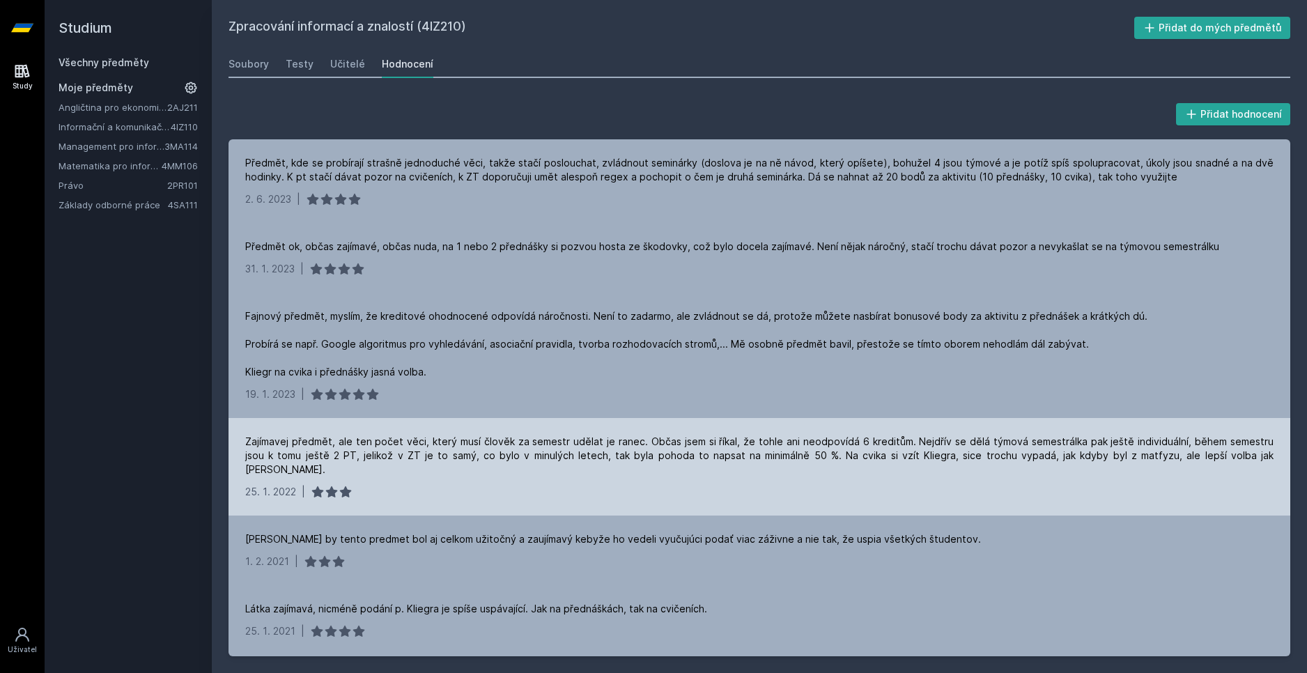
click at [459, 447] on div "Zajímavej předmět, ale ten počet věci, který musí člověk za semestr udělat je r…" at bounding box center [759, 456] width 1028 height 42
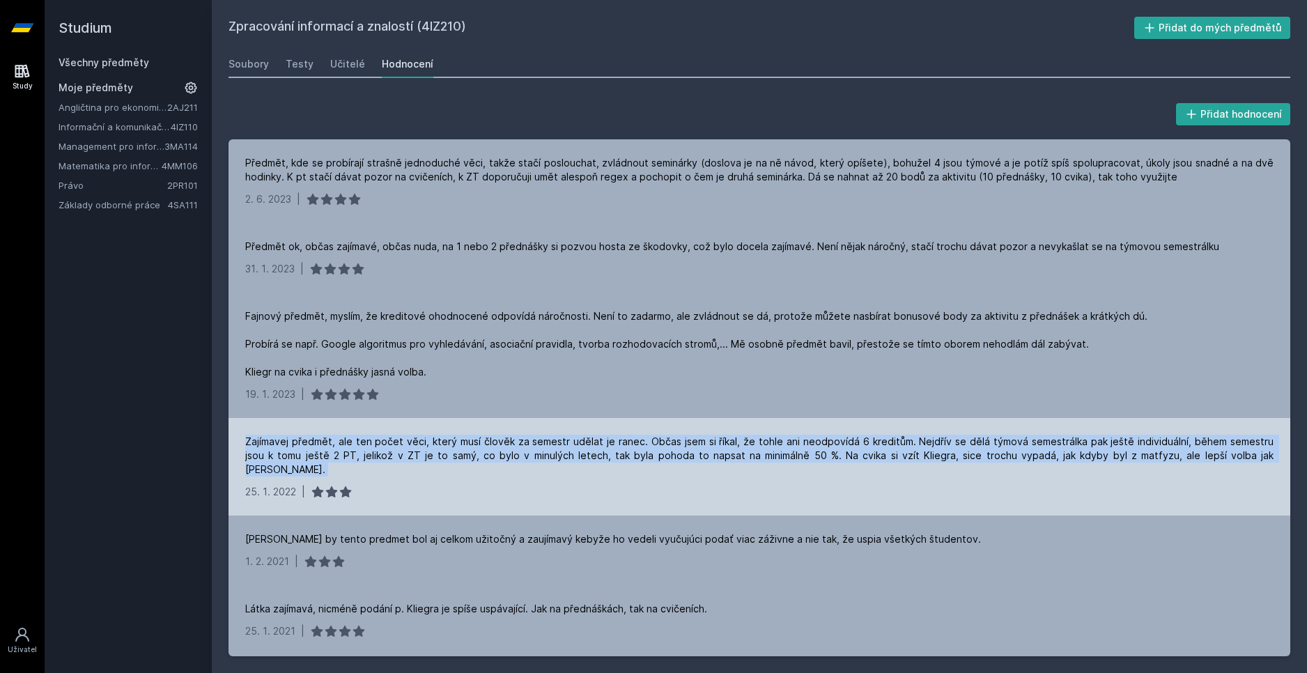
click at [459, 447] on div "Zajímavej předmět, ale ten počet věci, který musí člověk za semestr udělat je r…" at bounding box center [759, 456] width 1028 height 42
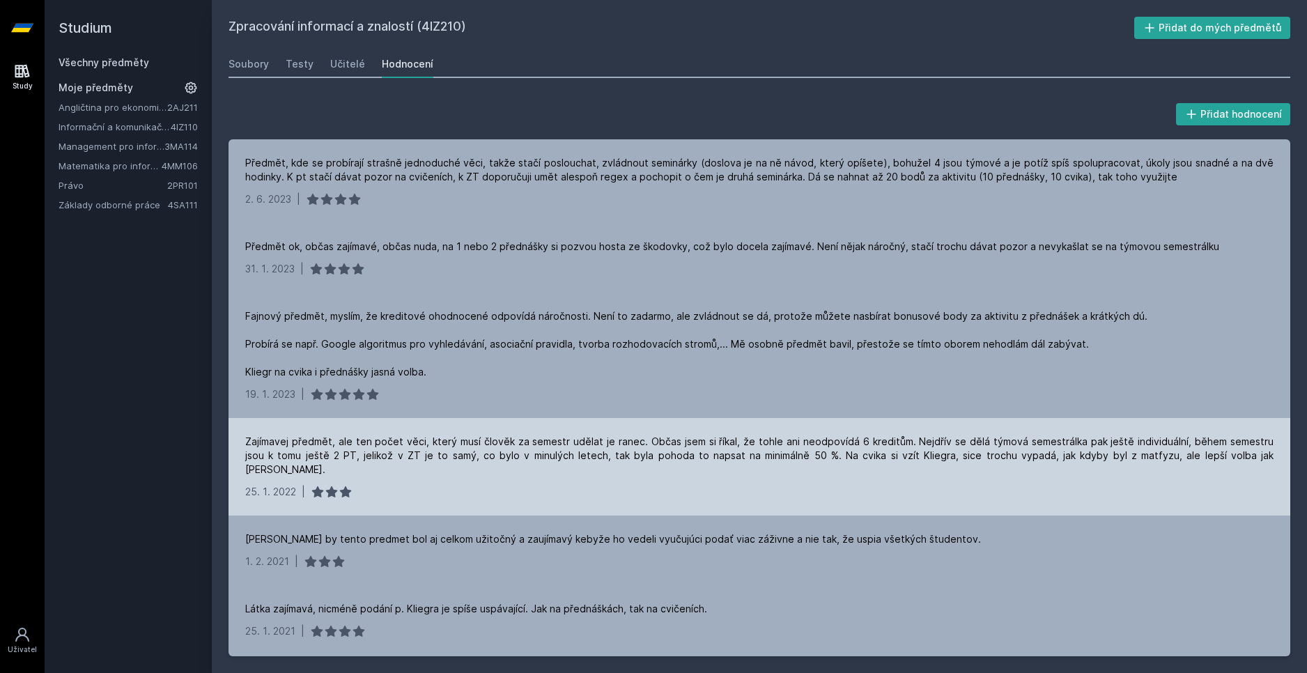
click at [560, 485] on div "25. 1. 2022 |" at bounding box center [759, 492] width 1028 height 14
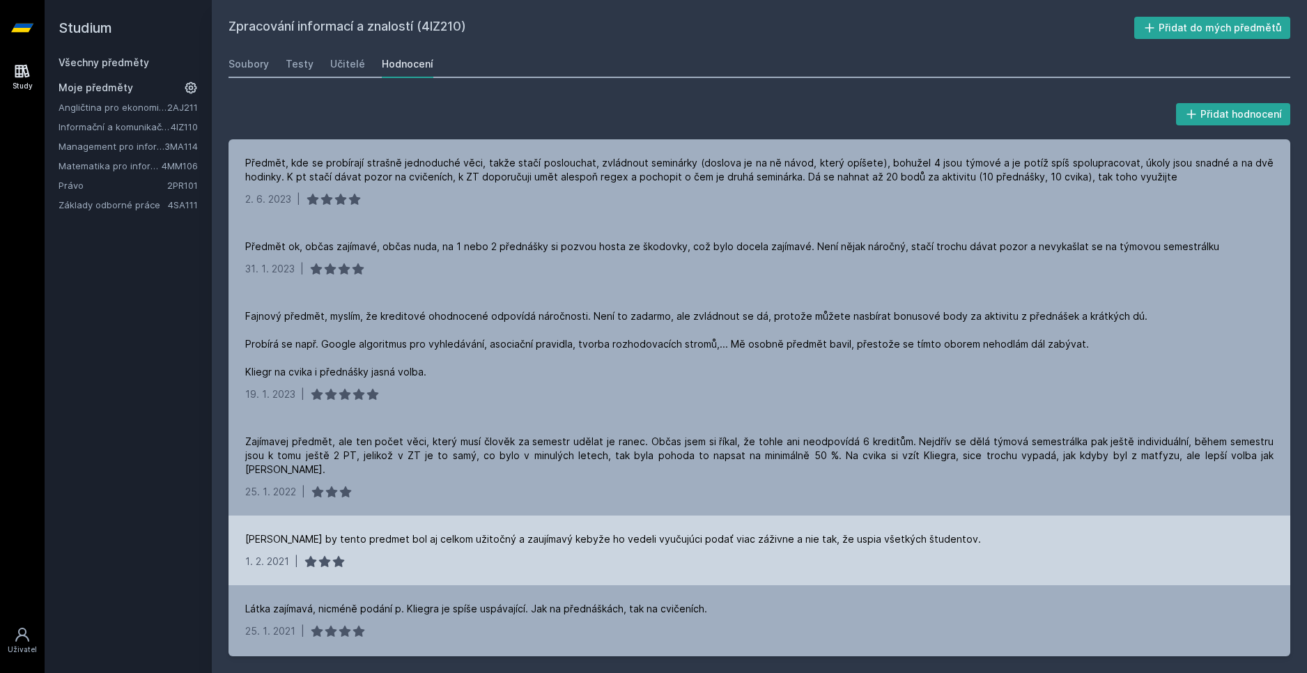
click at [560, 532] on div "[PERSON_NAME] by tento predmet bol aj celkom užitočný a zaujímavý kebyže ho ved…" at bounding box center [613, 539] width 736 height 14
click at [687, 558] on div "[PERSON_NAME] by tento predmet bol aj celkom užitočný a zaujímavý kebyže ho ved…" at bounding box center [760, 551] width 1062 height 70
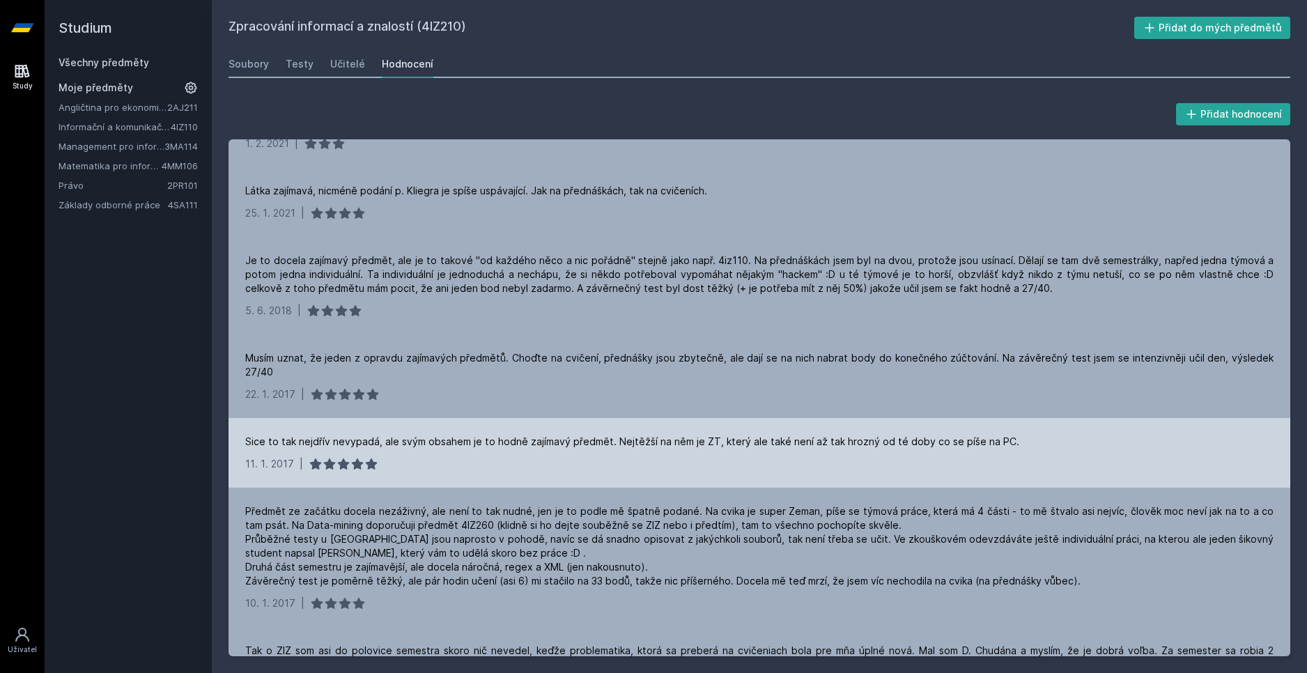
click at [467, 435] on div "Sice to tak nejdřív nevypadá, ale svým obsahem je to hodně zajímavý předmět. Ne…" at bounding box center [632, 442] width 774 height 14
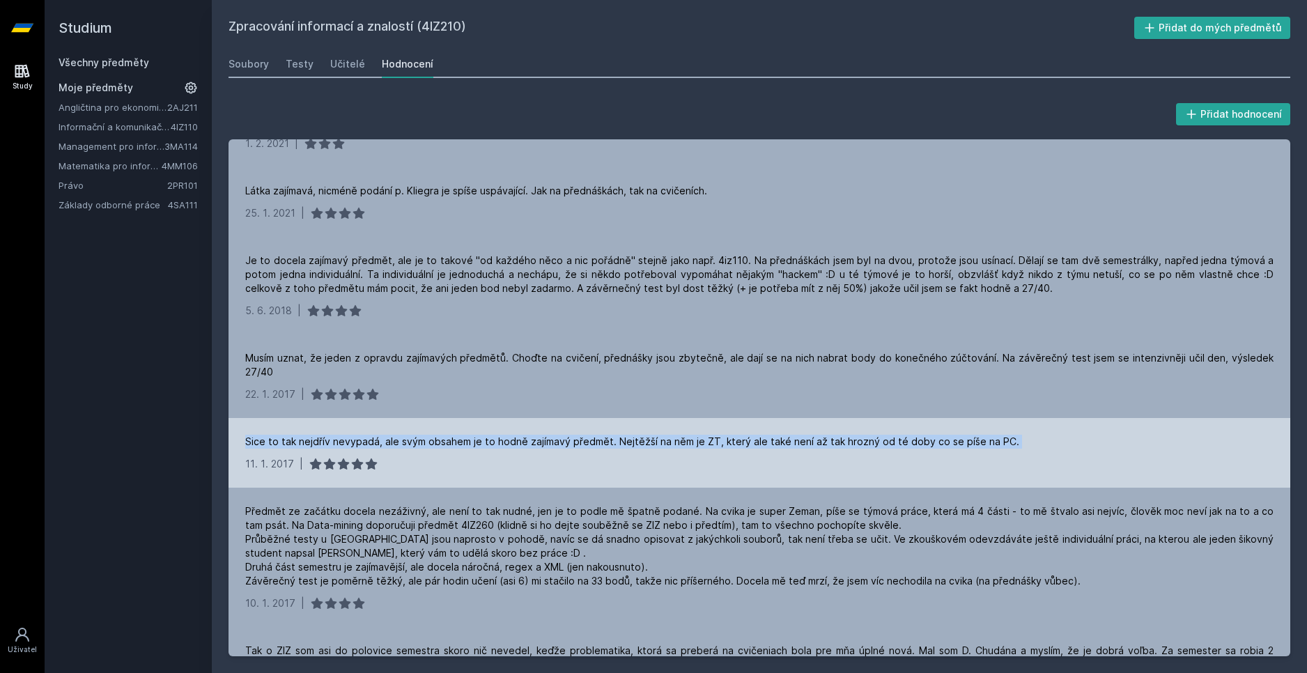
click at [467, 435] on div "Sice to tak nejdřív nevypadá, ale svým obsahem je to hodně zajímavý předmět. Ne…" at bounding box center [632, 442] width 774 height 14
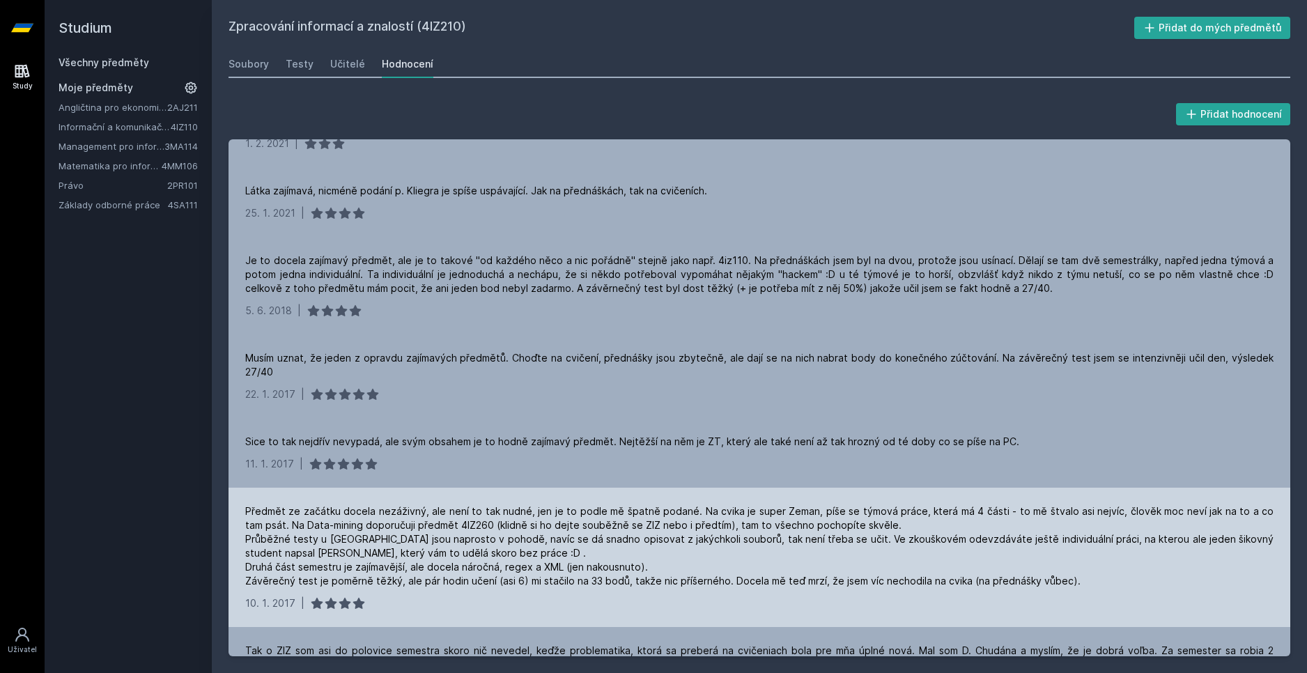
click at [674, 507] on div "Předmět ze začátku docela nezáživný, ale není to tak nudné, jen je to podle mě …" at bounding box center [759, 546] width 1028 height 84
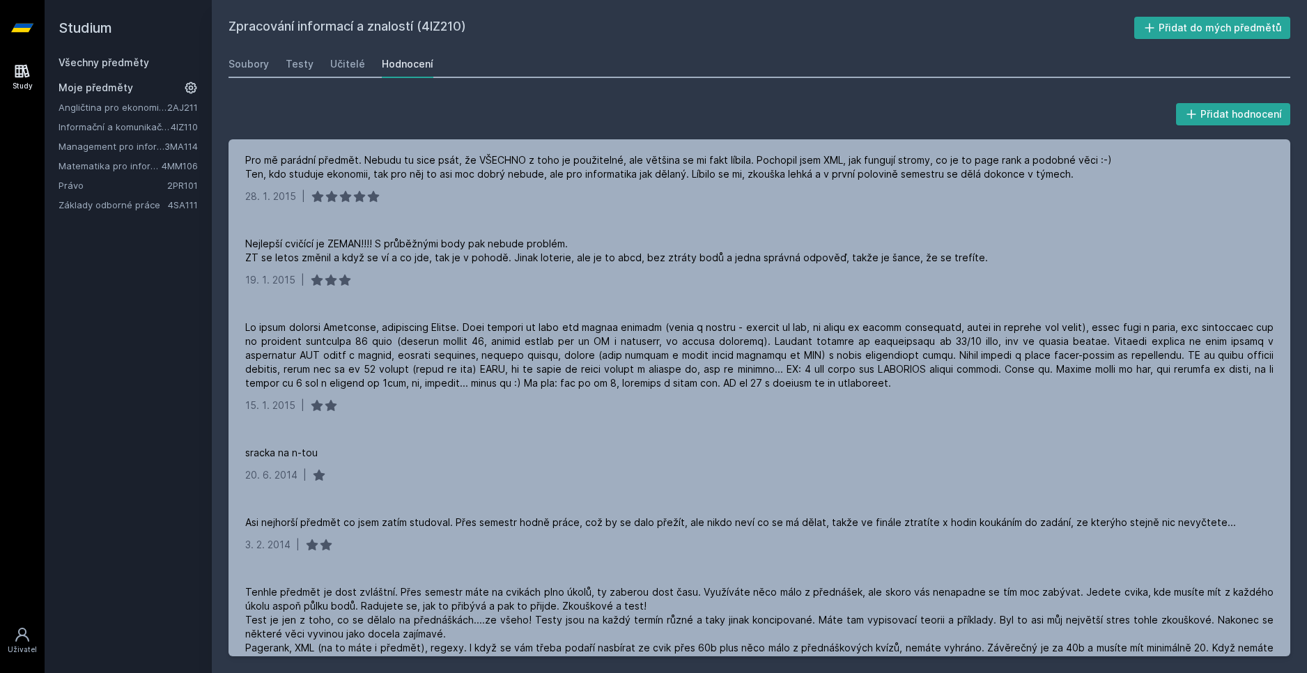
scroll to position [1811, 0]
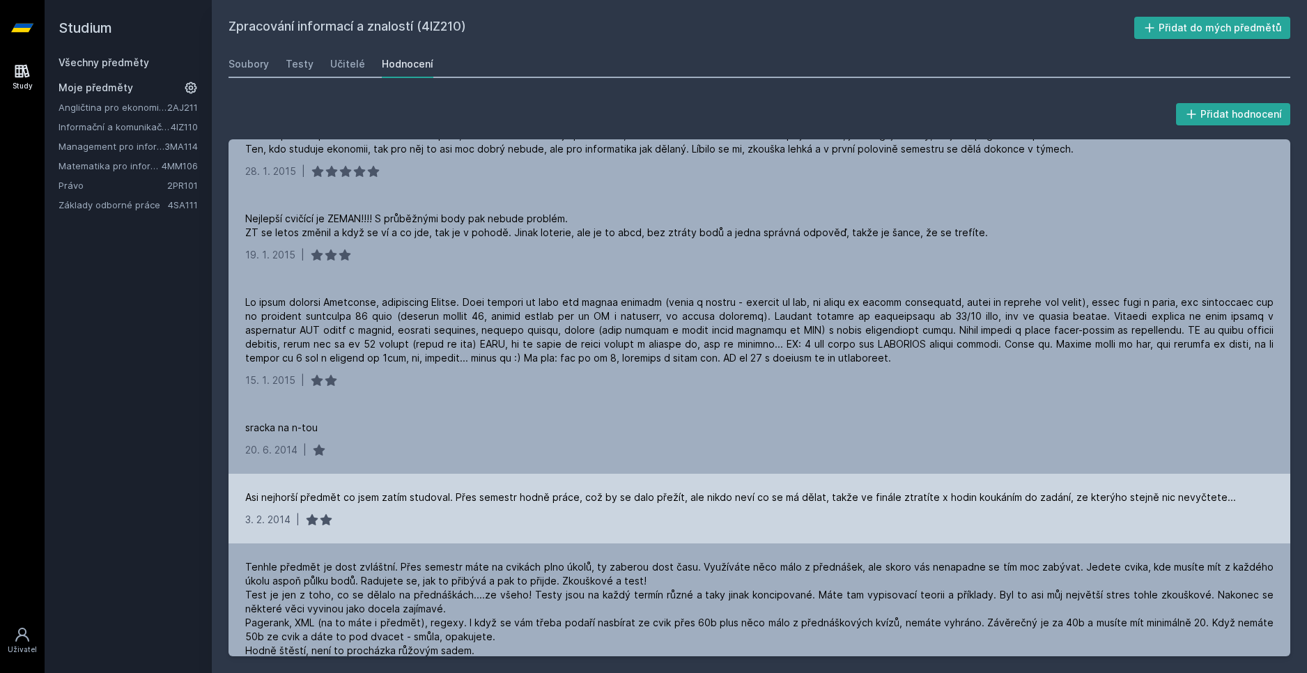
click at [589, 490] on div "Asi nejhorší předmět co jsem zatím studoval. Přes semestr hodně práce, což by s…" at bounding box center [740, 497] width 991 height 14
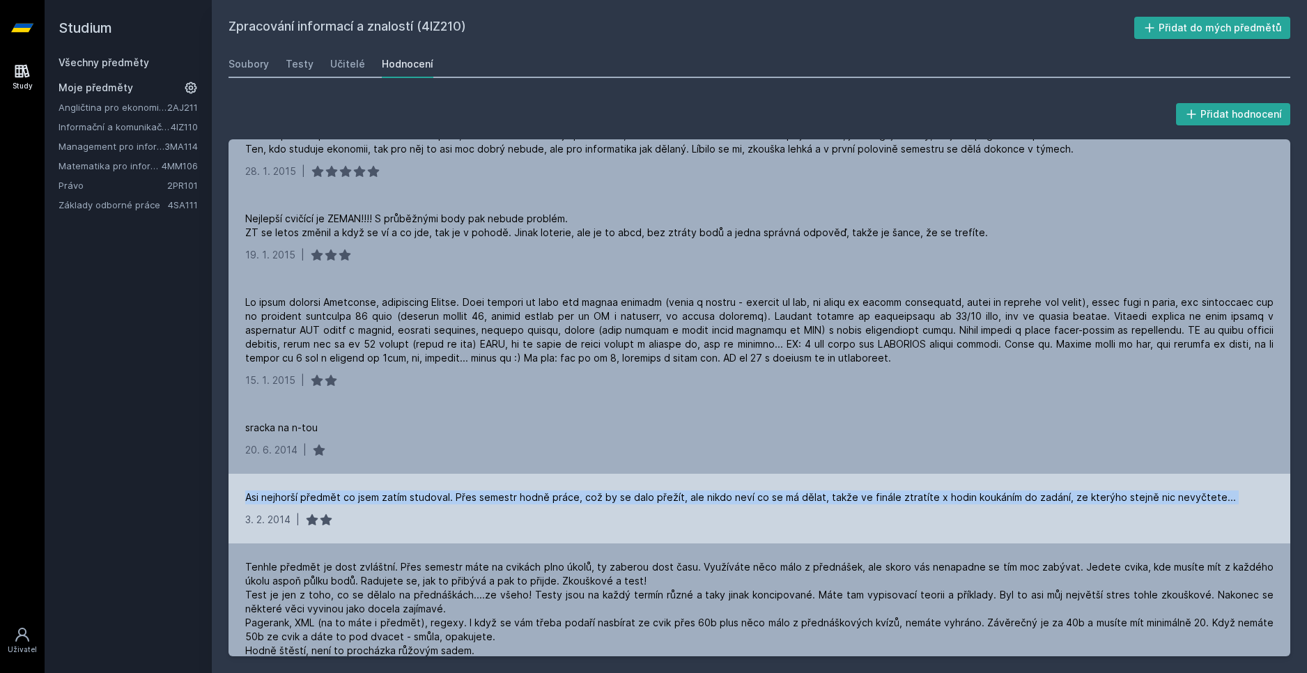
click at [589, 490] on div "Asi nejhorší předmět co jsem zatím studoval. Přes semestr hodně práce, což by s…" at bounding box center [740, 497] width 991 height 14
click at [562, 478] on div "Asi nejhorší předmět co jsem zatím studoval. Přes semestr hodně práce, což by s…" at bounding box center [760, 509] width 1062 height 70
drag, startPoint x: 564, startPoint y: 470, endPoint x: 574, endPoint y: 483, distance: 16.4
click at [574, 483] on div "Asi nejhorší předmět co jsem zatím studoval. Přes semestr hodně práce, což by s…" at bounding box center [760, 509] width 1062 height 70
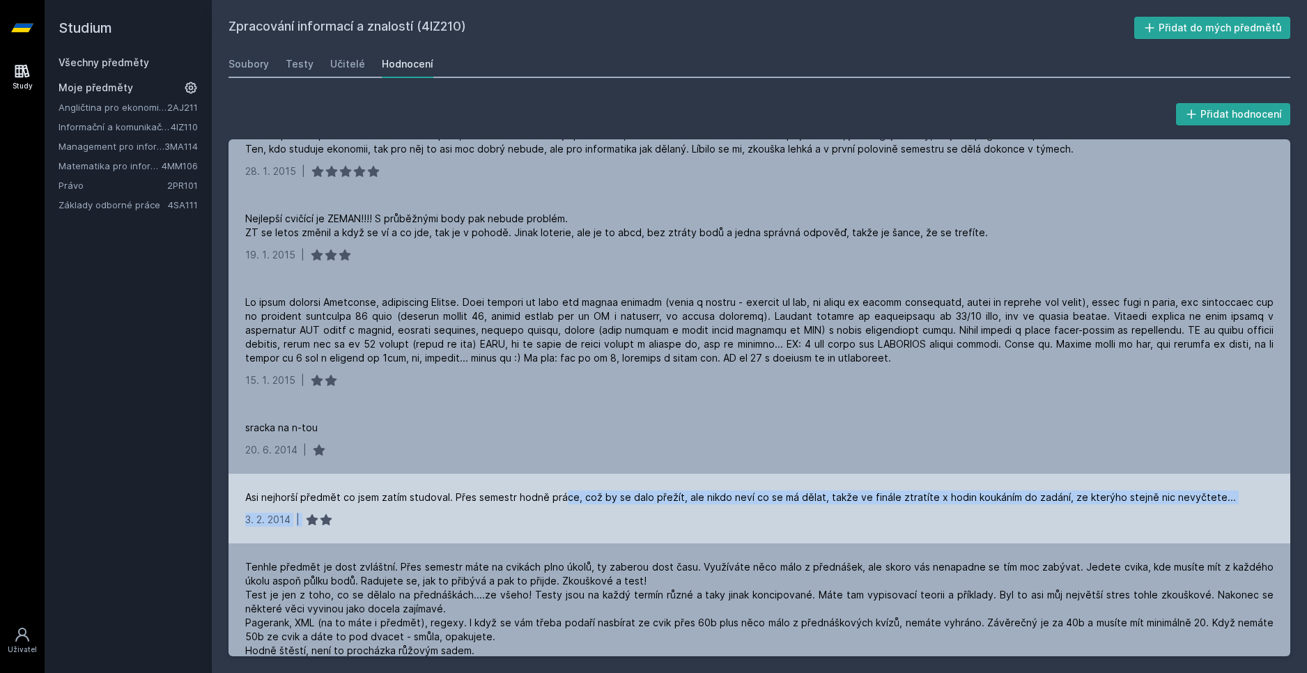
click at [574, 483] on div "Asi nejhorší předmět co jsem zatím studoval. Přes semestr hodně práce, což by s…" at bounding box center [760, 509] width 1062 height 70
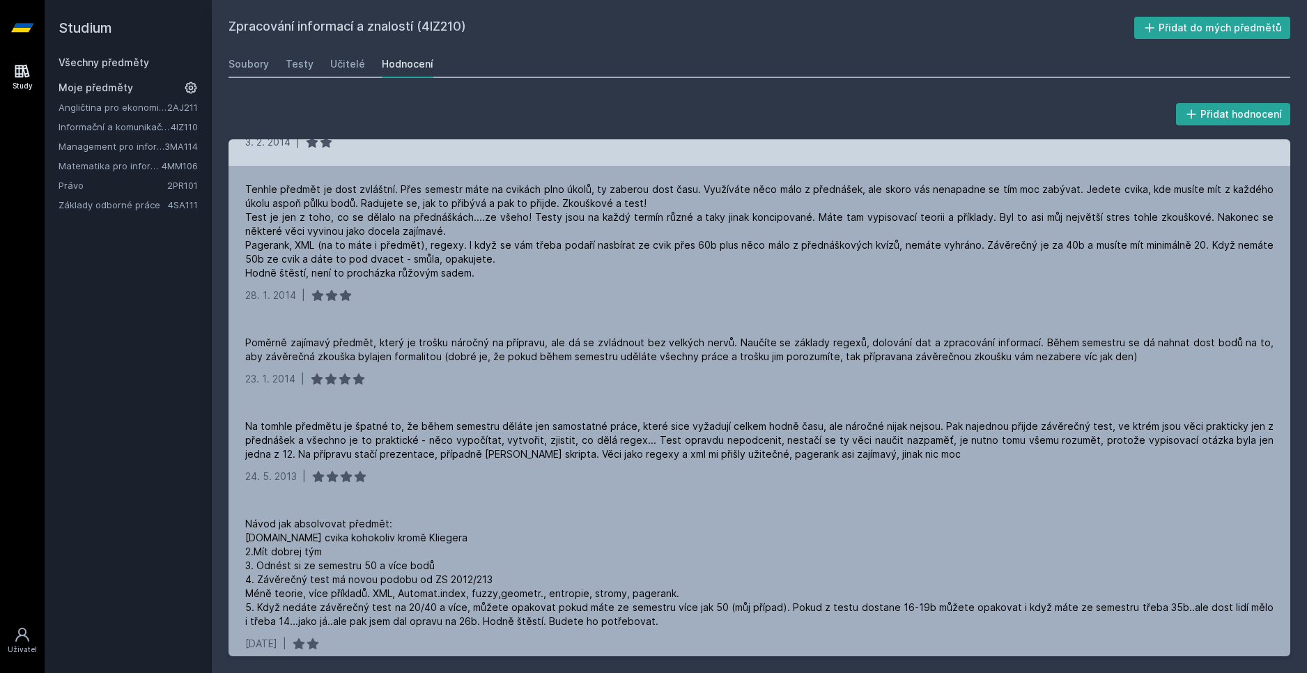
scroll to position [2229, 0]
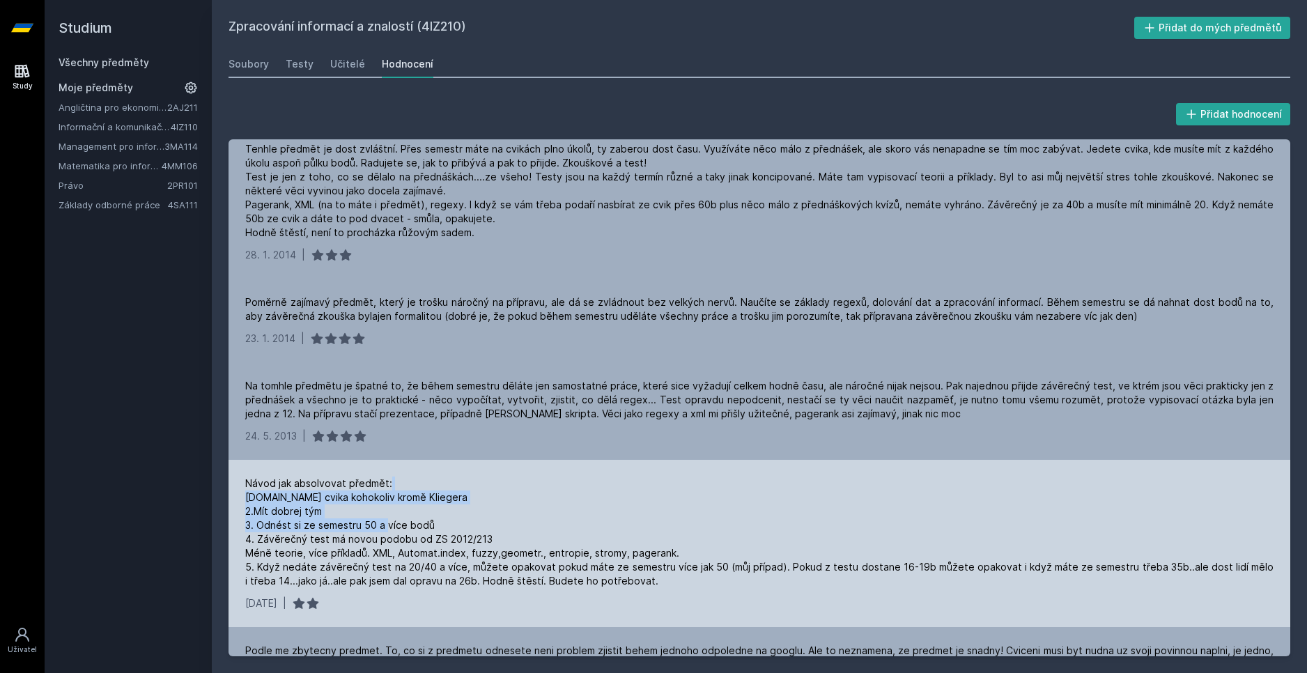
drag, startPoint x: 535, startPoint y: 450, endPoint x: 566, endPoint y: 502, distance: 60.6
click at [566, 502] on div "Návod jak absolvovat předmět: [DOMAIN_NAME] cvika kohokoliv kromě Kliegera 2.Mí…" at bounding box center [759, 532] width 1028 height 111
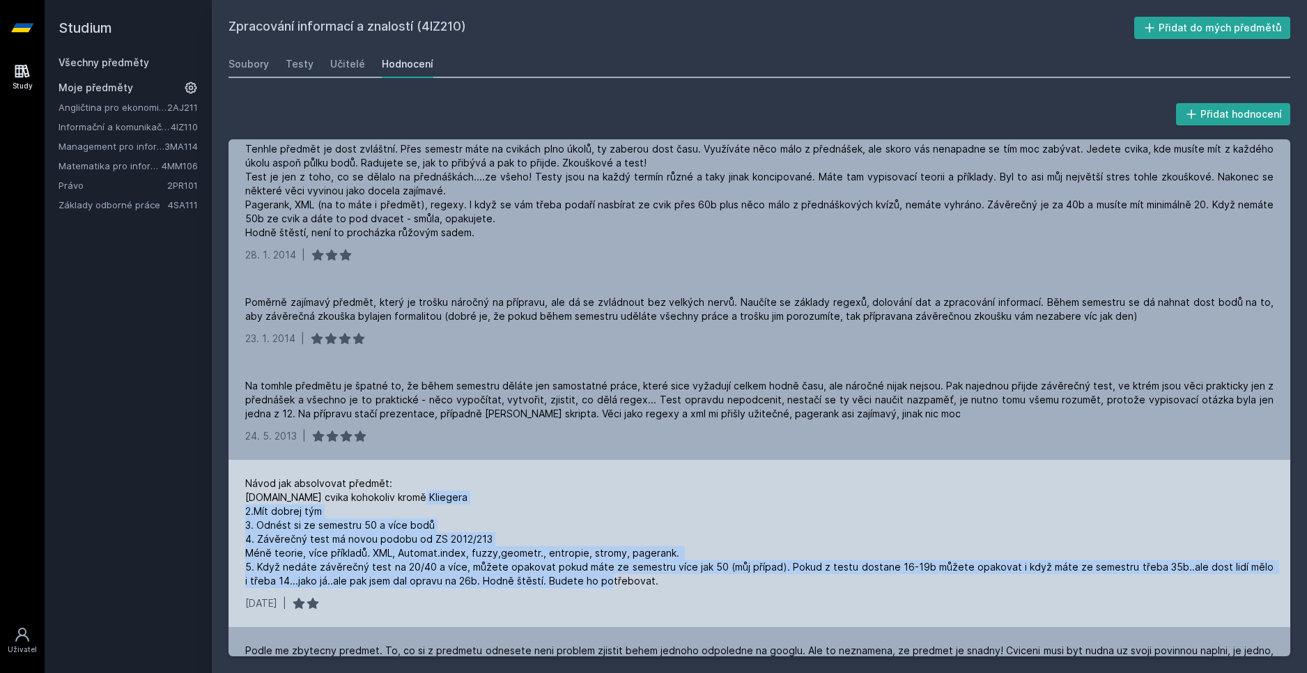
drag, startPoint x: 682, startPoint y: 549, endPoint x: 685, endPoint y: 470, distance: 79.5
click at [685, 477] on div "Návod jak absolvovat předmět: [DOMAIN_NAME] cvika kohokoliv kromě Kliegera 2.Mí…" at bounding box center [759, 532] width 1028 height 111
click at [722, 511] on div "Návod jak absolvovat předmět: [DOMAIN_NAME] cvika kohokoliv kromě Kliegera 2.Mí…" at bounding box center [759, 532] width 1028 height 111
drag, startPoint x: 701, startPoint y: 557, endPoint x: 699, endPoint y: 501, distance: 55.8
click at [699, 501] on div "Návod jak absolvovat předmět: [DOMAIN_NAME] cvika kohokoliv kromě Kliegera 2.Mí…" at bounding box center [759, 532] width 1028 height 111
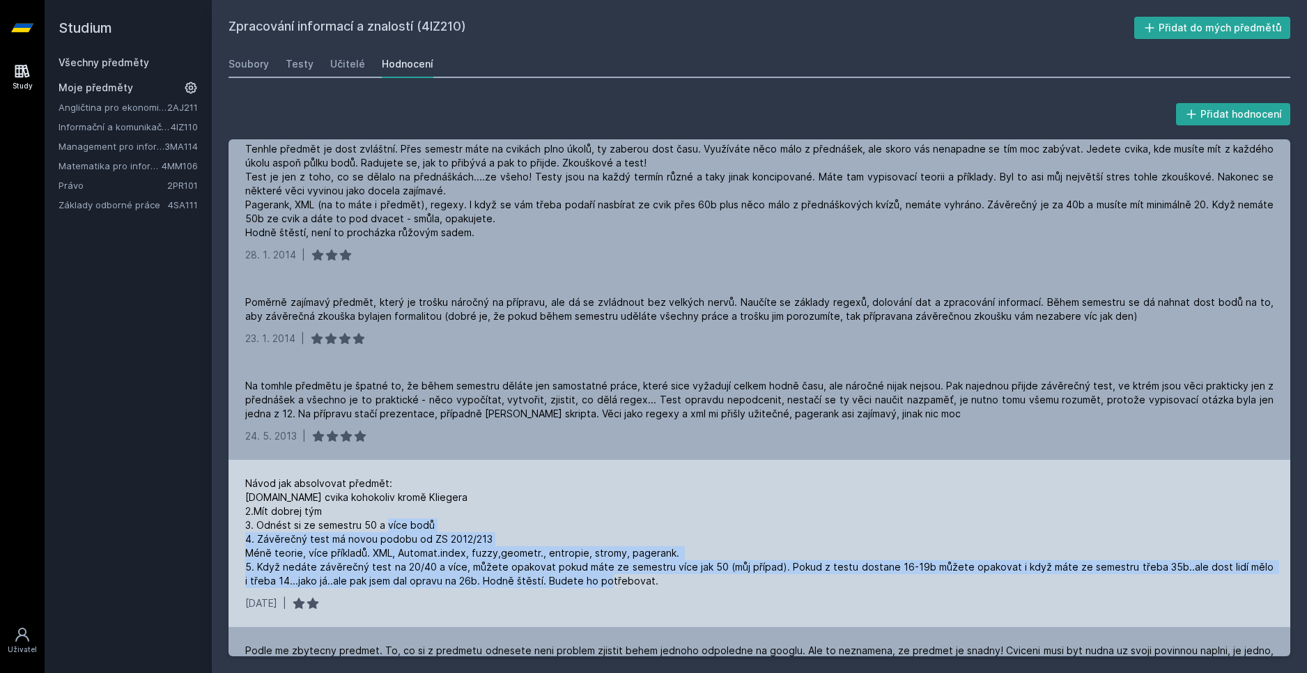
click at [715, 552] on div "Návod jak absolvovat předmět: [DOMAIN_NAME] cvika kohokoliv kromě Kliegera 2.Mí…" at bounding box center [759, 532] width 1028 height 111
click at [706, 546] on div "Návod jak absolvovat předmět: [DOMAIN_NAME] cvika kohokoliv kromě Kliegera 2.Mí…" at bounding box center [759, 532] width 1028 height 111
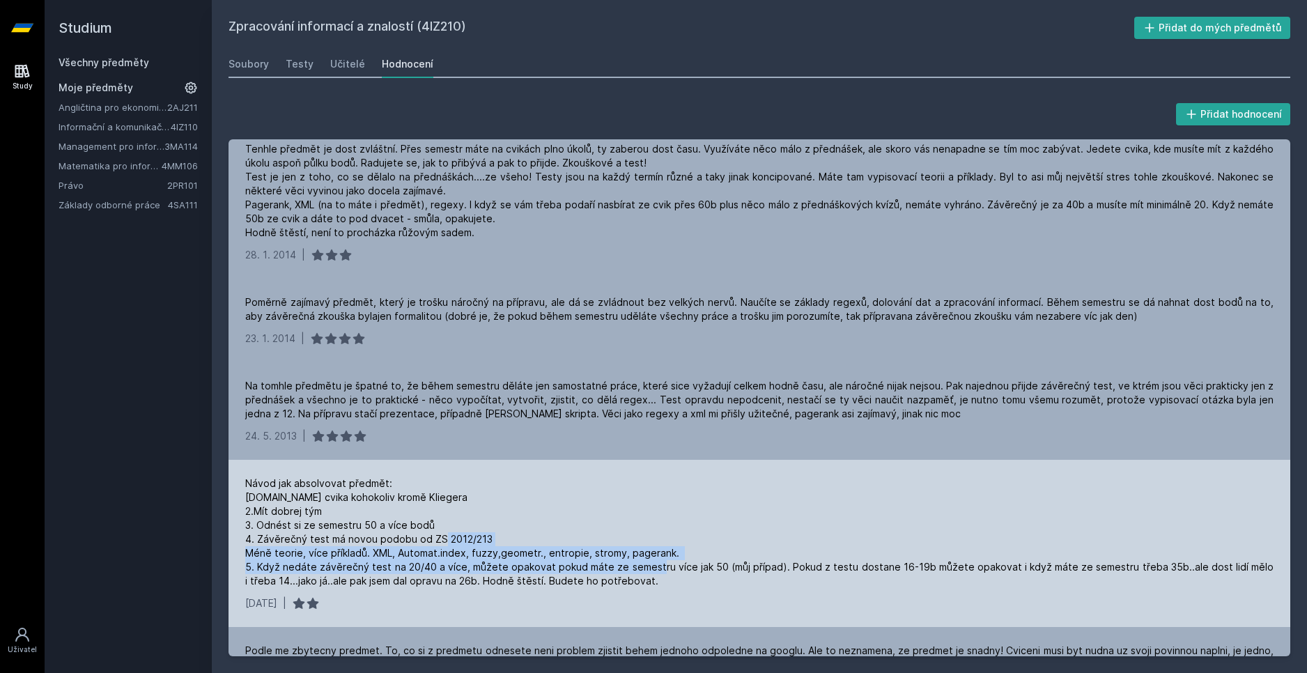
drag, startPoint x: 696, startPoint y: 544, endPoint x: 688, endPoint y: 504, distance: 40.6
click at [688, 504] on div "Návod jak absolvovat předmět: [DOMAIN_NAME] cvika kohokoliv kromě Kliegera 2.Mí…" at bounding box center [759, 532] width 1028 height 111
click at [694, 546] on div "Návod jak absolvovat předmět: [DOMAIN_NAME] cvika kohokoliv kromě Kliegera 2.Mí…" at bounding box center [759, 532] width 1028 height 111
click at [667, 558] on div "Návod jak absolvovat předmět: [DOMAIN_NAME] cvika kohokoliv kromě Kliegera 2.Mí…" at bounding box center [759, 532] width 1028 height 111
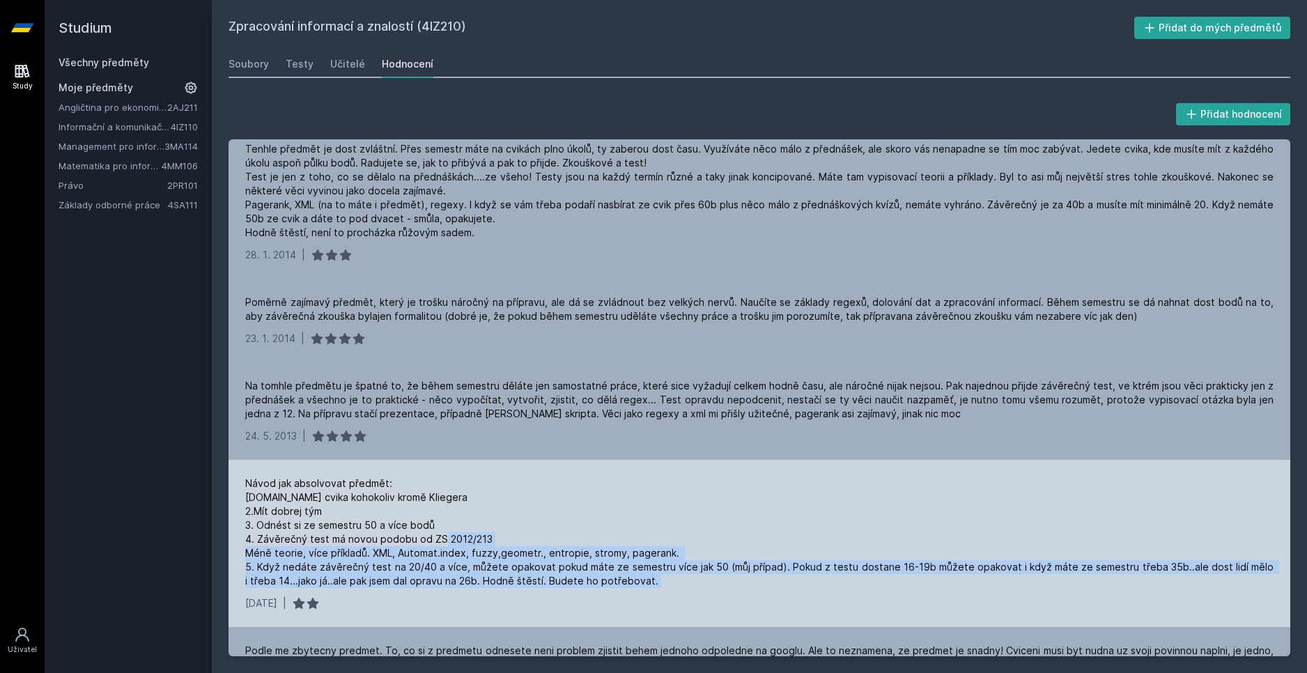
drag, startPoint x: 667, startPoint y: 558, endPoint x: 654, endPoint y: 506, distance: 53.9
click at [654, 507] on div "Návod jak absolvovat předmět: [DOMAIN_NAME] cvika kohokoliv kromě Kliegera 2.Mí…" at bounding box center [759, 532] width 1028 height 111
click at [698, 554] on div "Návod jak absolvovat předmět: [DOMAIN_NAME] cvika kohokoliv kromě Kliegera 2.Mí…" at bounding box center [759, 532] width 1028 height 111
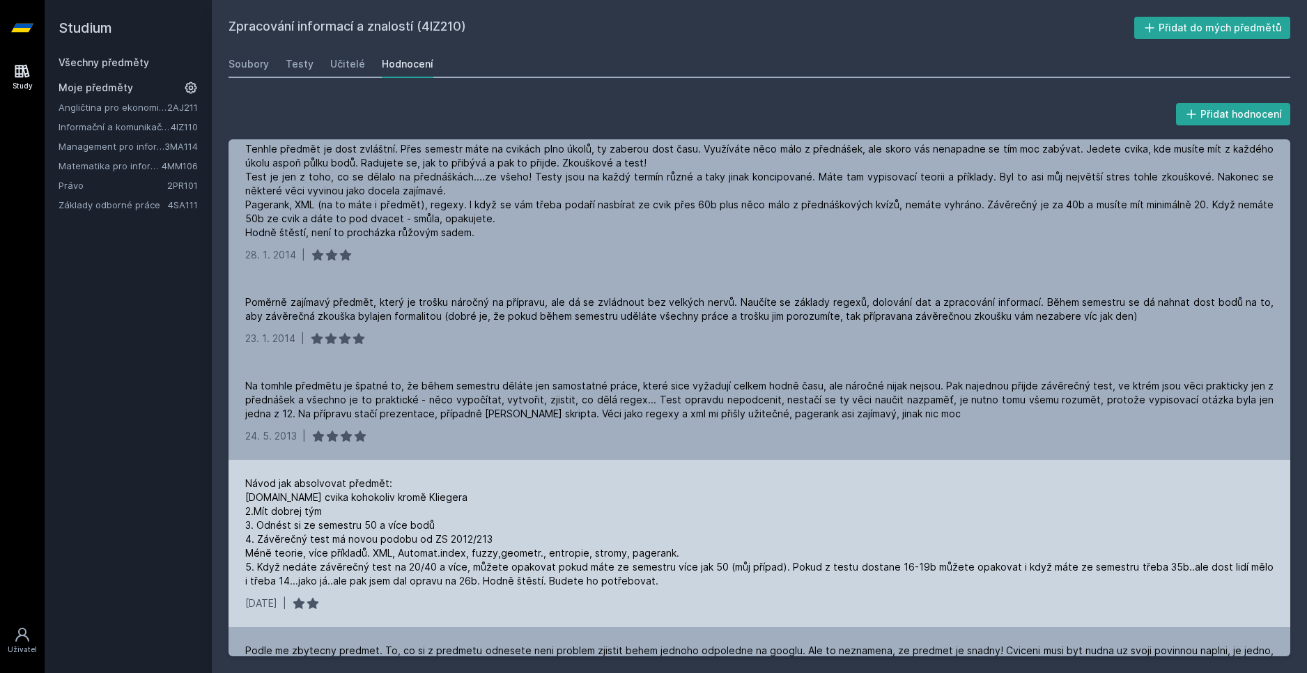
drag, startPoint x: 695, startPoint y: 557, endPoint x: 694, endPoint y: 530, distance: 27.2
click at [693, 536] on div "Návod jak absolvovat předmět: [DOMAIN_NAME] cvika kohokoliv kromě Kliegera 2.Mí…" at bounding box center [759, 532] width 1028 height 111
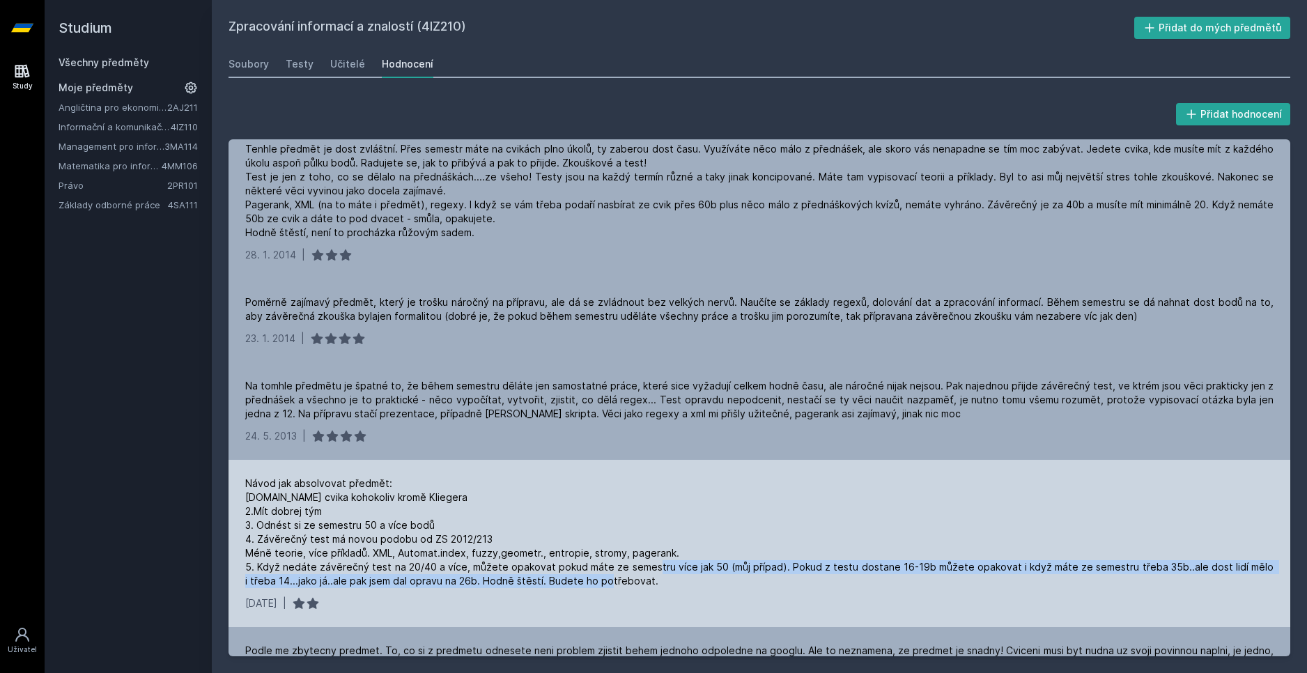
click at [701, 559] on div "Návod jak absolvovat předmět: [DOMAIN_NAME] cvika kohokoliv kromě Kliegera 2.Mí…" at bounding box center [759, 532] width 1028 height 111
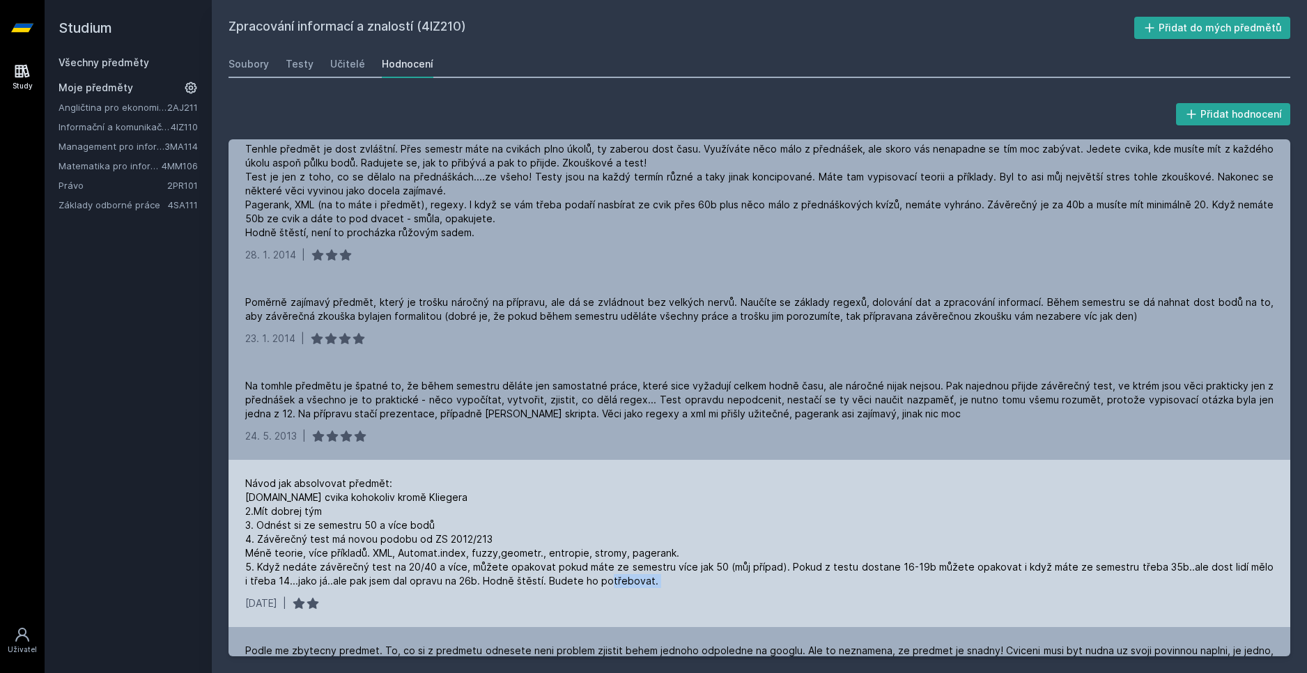
drag, startPoint x: 701, startPoint y: 559, endPoint x: 707, endPoint y: 533, distance: 26.5
click at [702, 545] on div "Návod jak absolvovat předmět: [DOMAIN_NAME] cvika kohokoliv kromě Kliegera 2.Mí…" at bounding box center [759, 532] width 1028 height 111
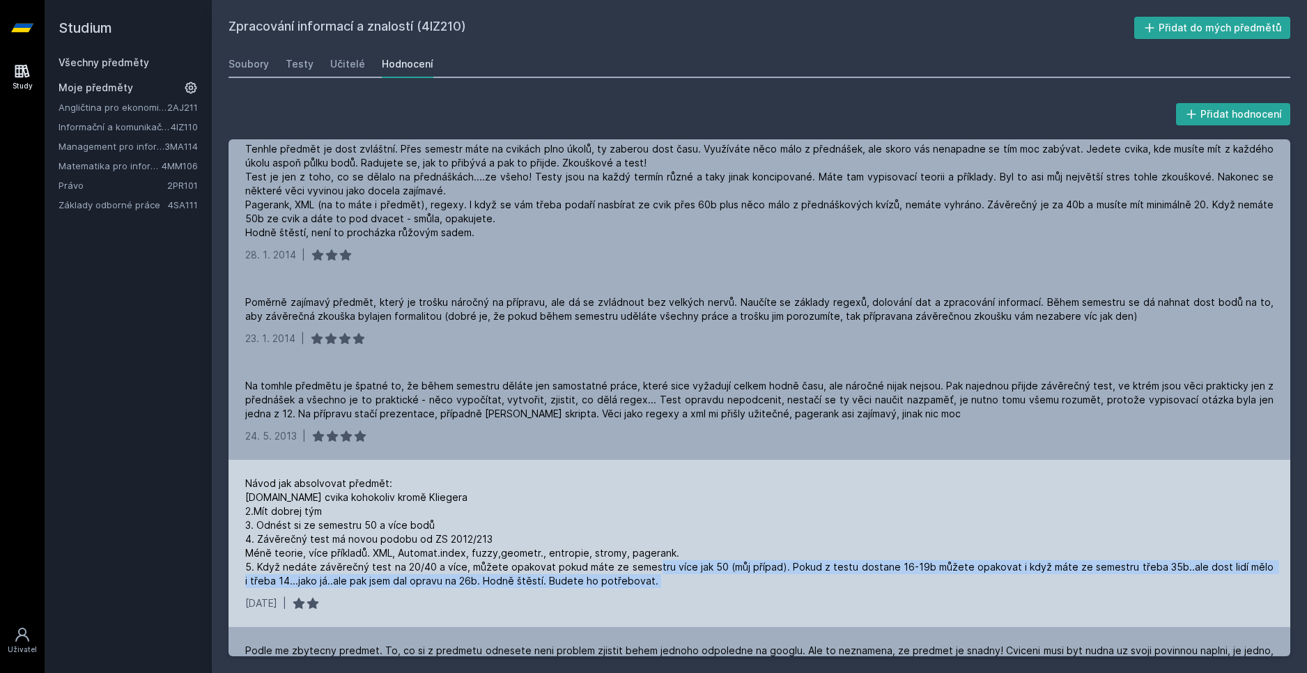
click at [708, 553] on div "Návod jak absolvovat předmět: [DOMAIN_NAME] cvika kohokoliv kromě Kliegera 2.Mí…" at bounding box center [759, 532] width 1028 height 111
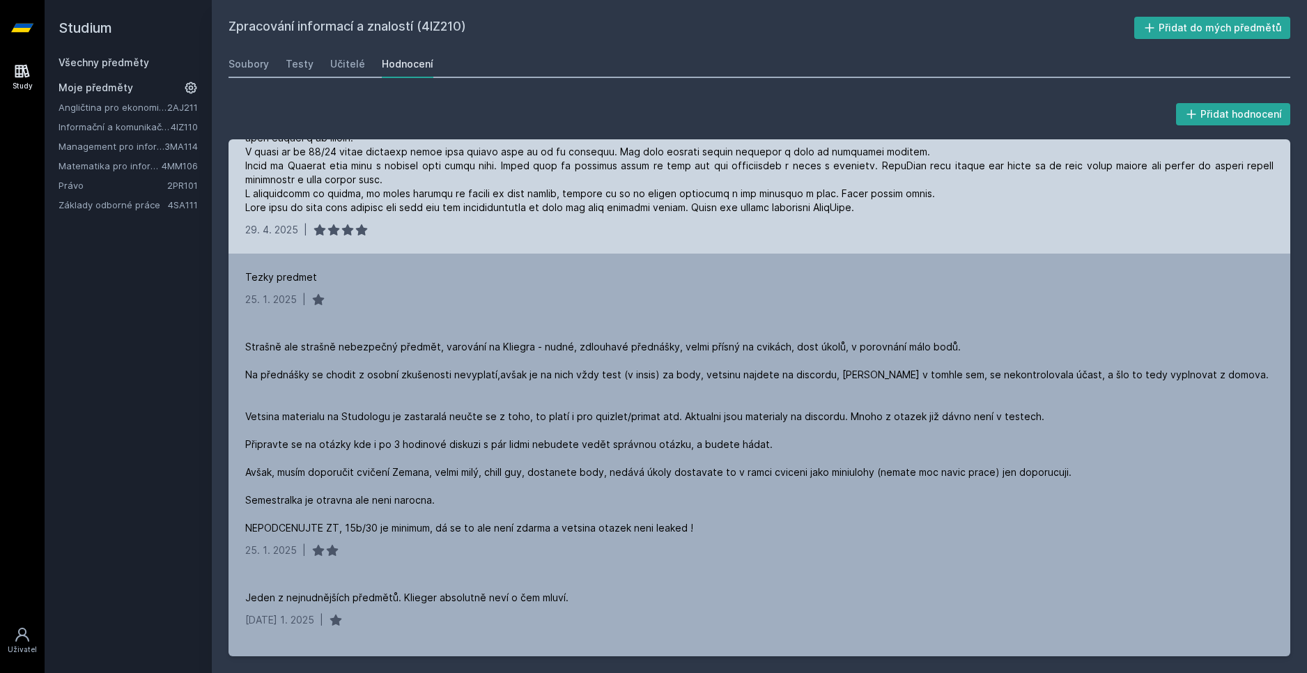
scroll to position [0, 0]
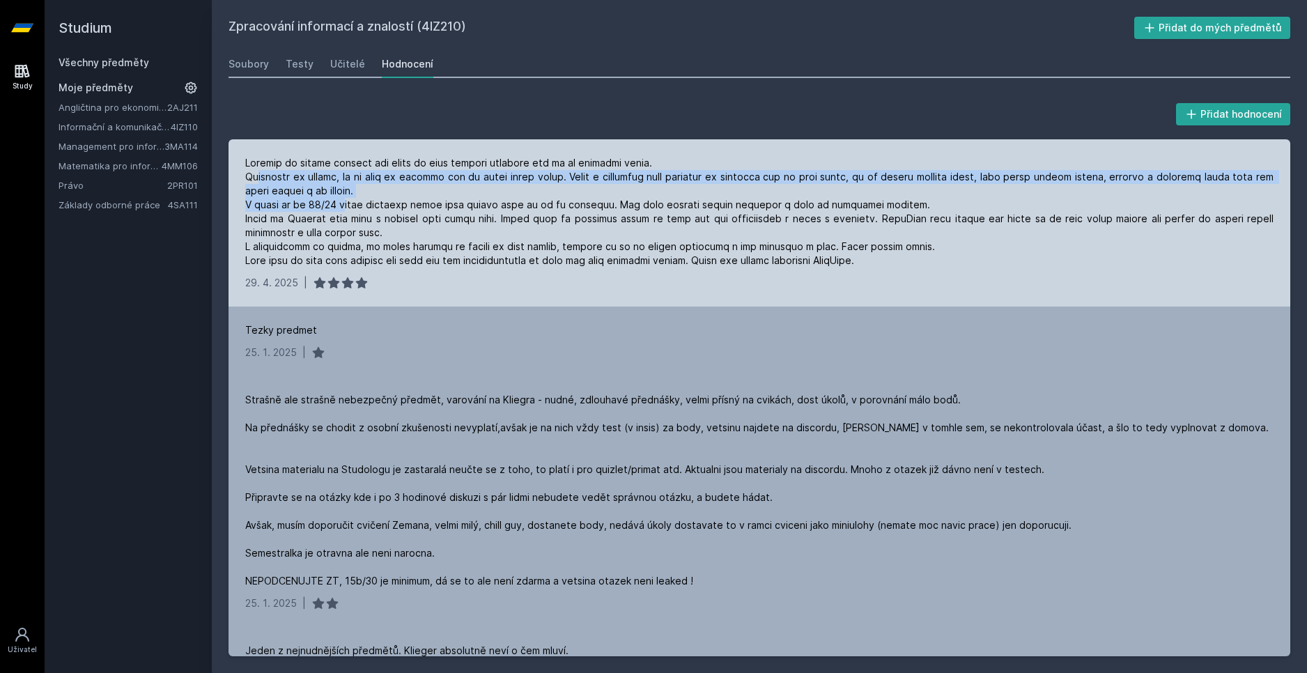
drag, startPoint x: 255, startPoint y: 174, endPoint x: 335, endPoint y: 206, distance: 86.0
click at [335, 206] on div at bounding box center [759, 211] width 1028 height 111
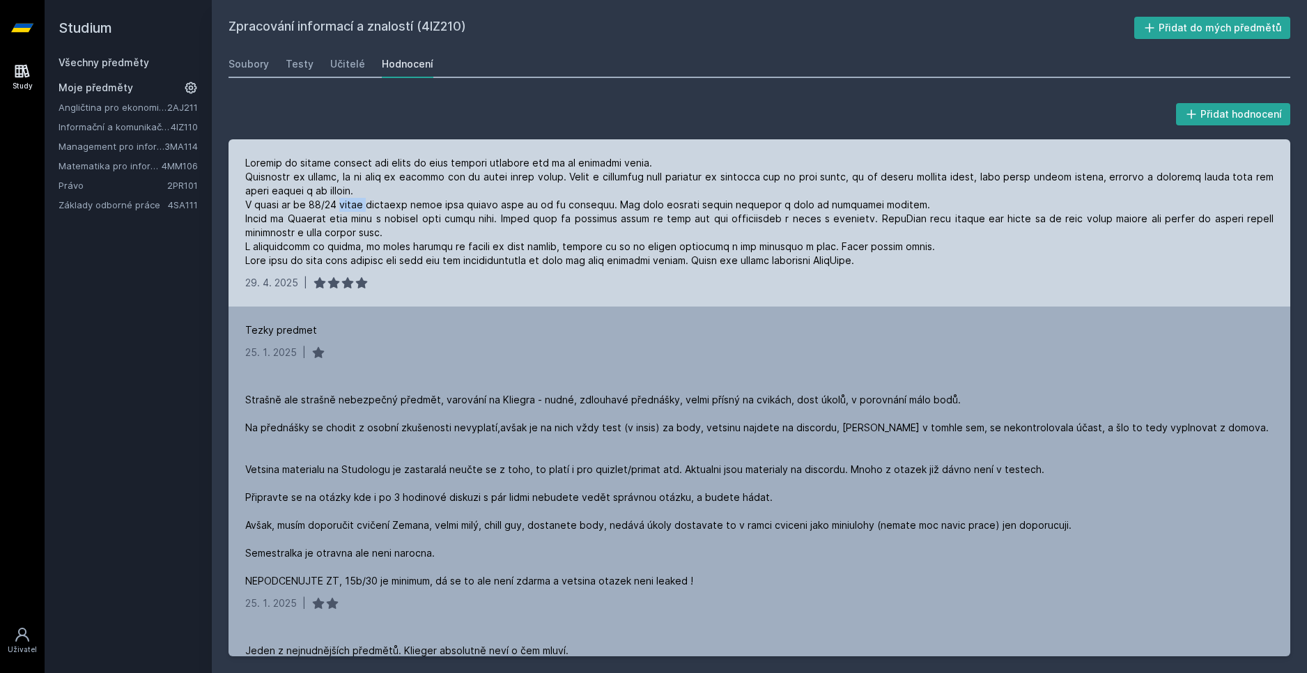
click at [335, 206] on div at bounding box center [759, 211] width 1028 height 111
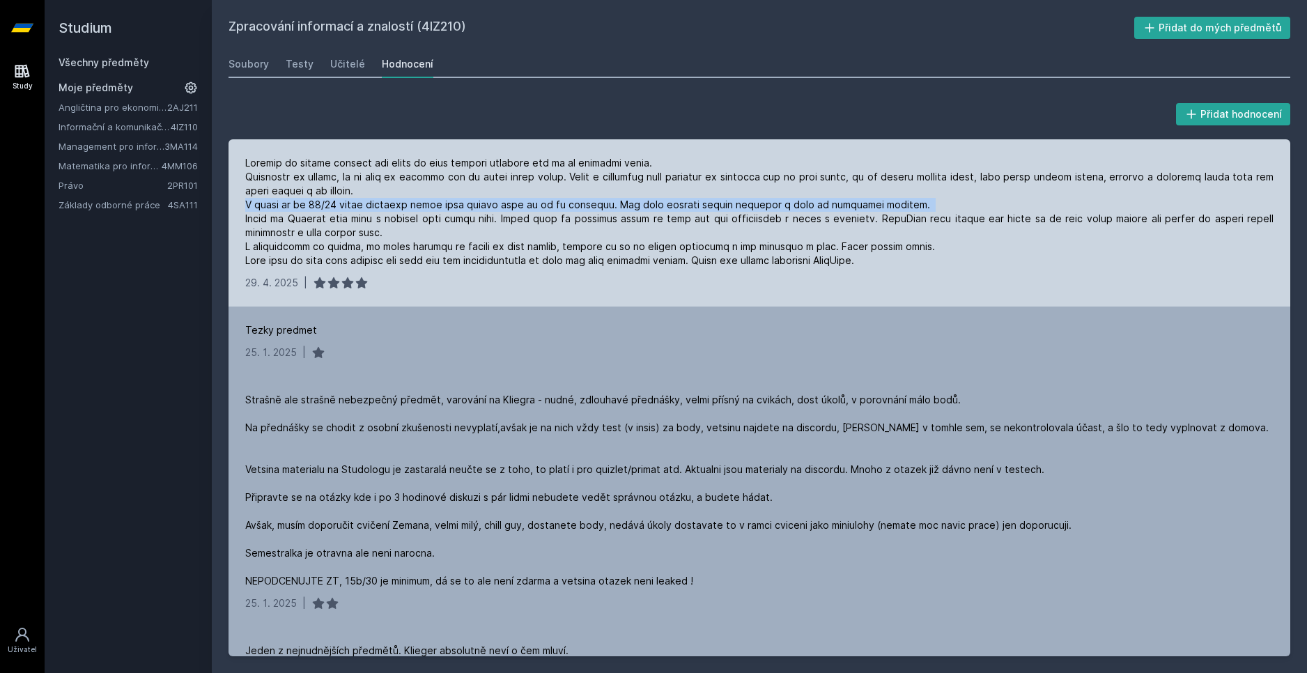
click at [335, 206] on div at bounding box center [759, 211] width 1028 height 111
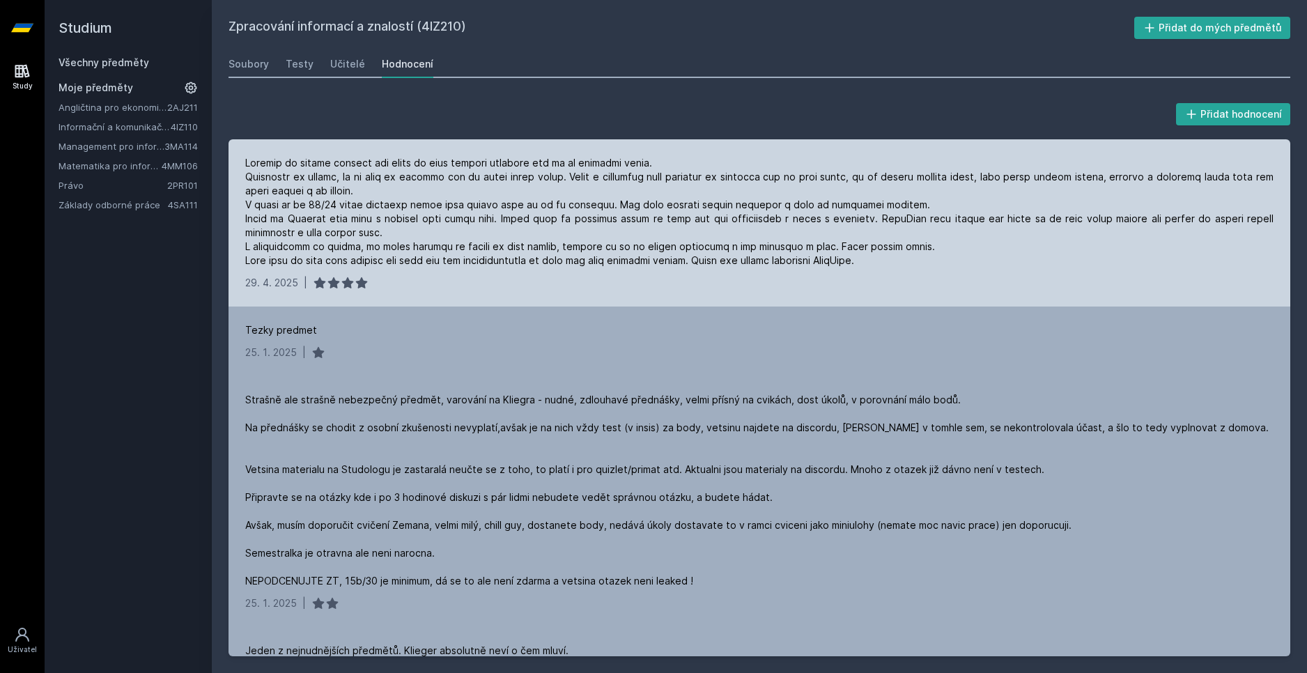
click at [360, 228] on div at bounding box center [759, 211] width 1028 height 111
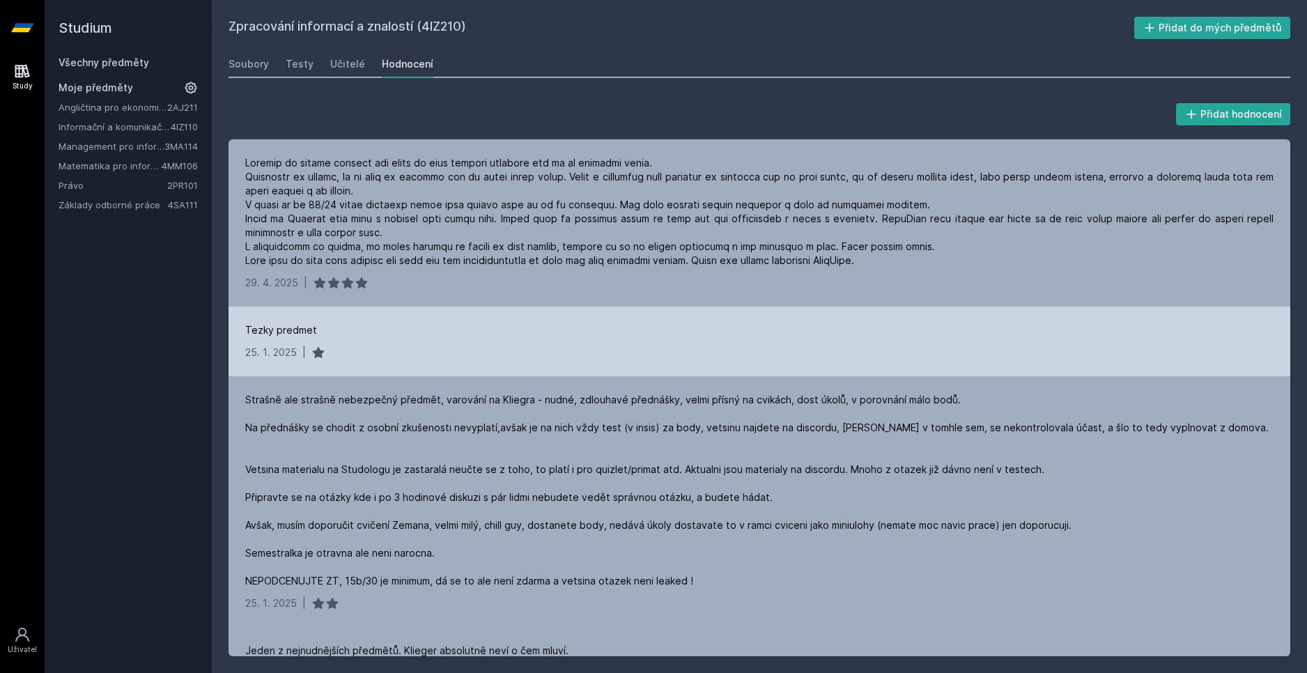
click at [293, 338] on div "[DATE]met 25. 1. 2025 |" at bounding box center [760, 342] width 1062 height 70
click at [381, 352] on div "[DATE] 1. 2025 |" at bounding box center [759, 353] width 1028 height 14
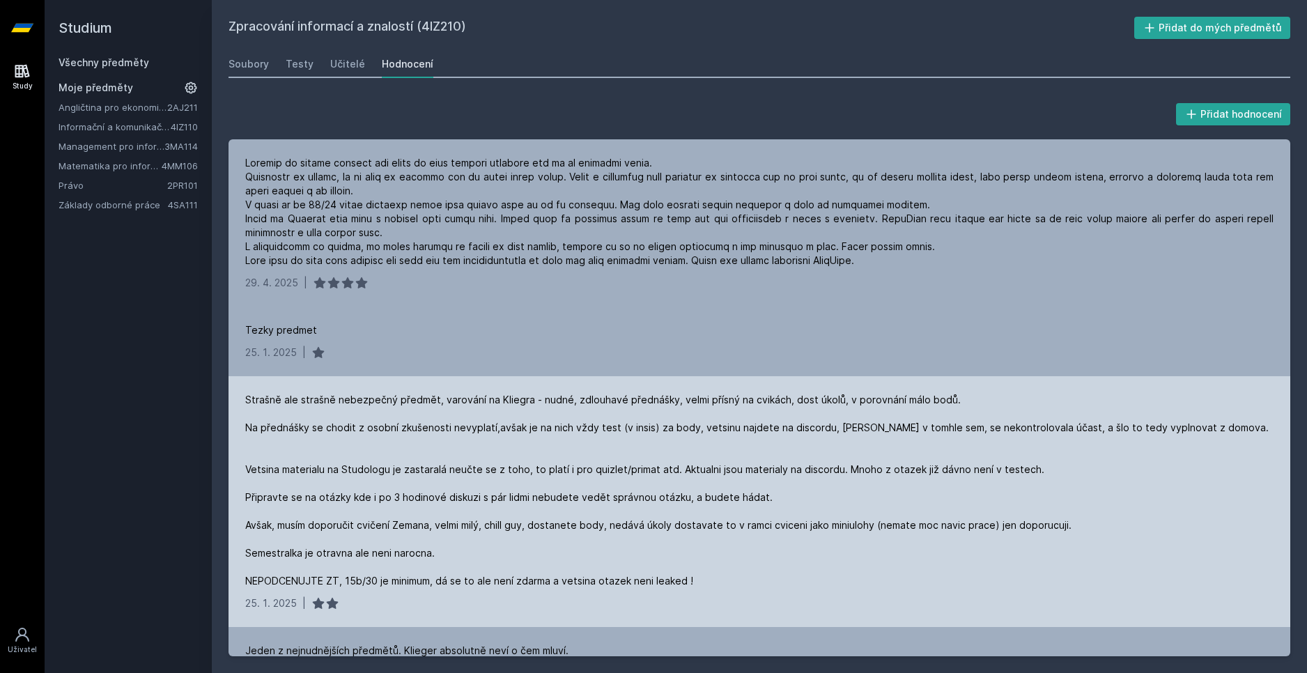
click at [358, 401] on div "Strašně ale strašně nebezpečný předmět, varování na Kliegra - nudné, zdlouhavé …" at bounding box center [758, 490] width 1026 height 195
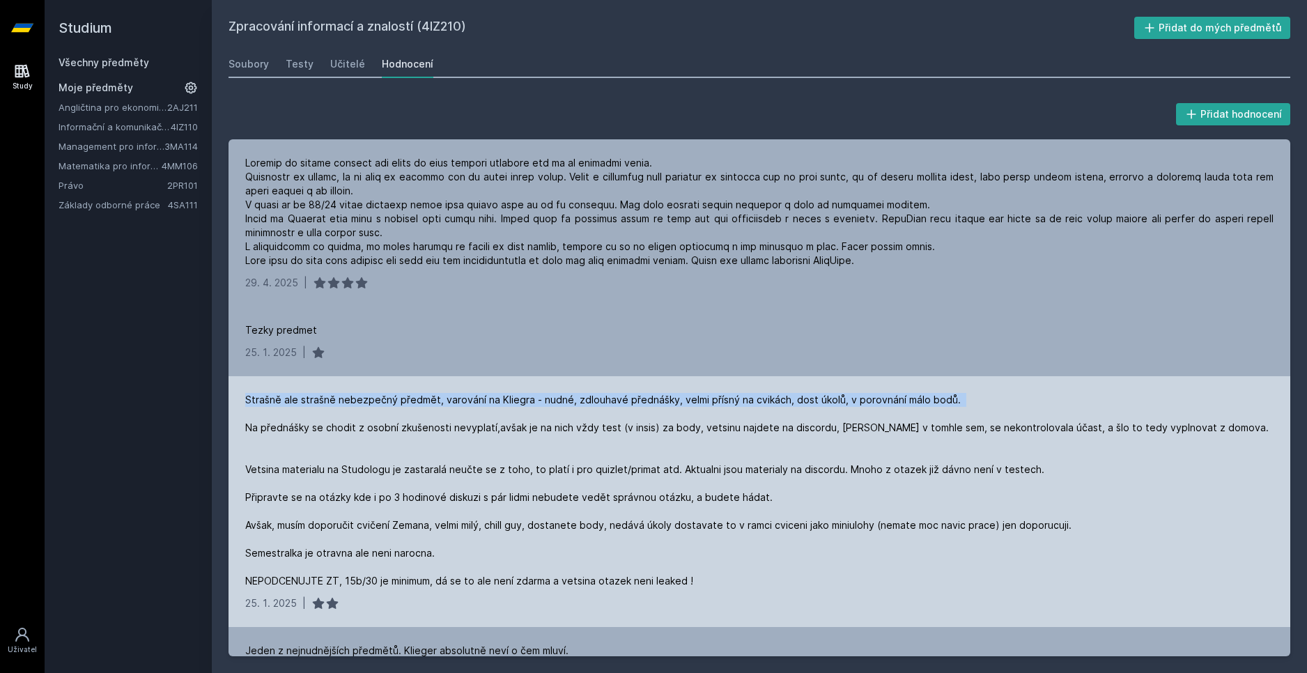
click at [358, 401] on div "Strašně ale strašně nebezpečný předmět, varování na Kliegra - nudné, zdlouhavé …" at bounding box center [758, 490] width 1026 height 195
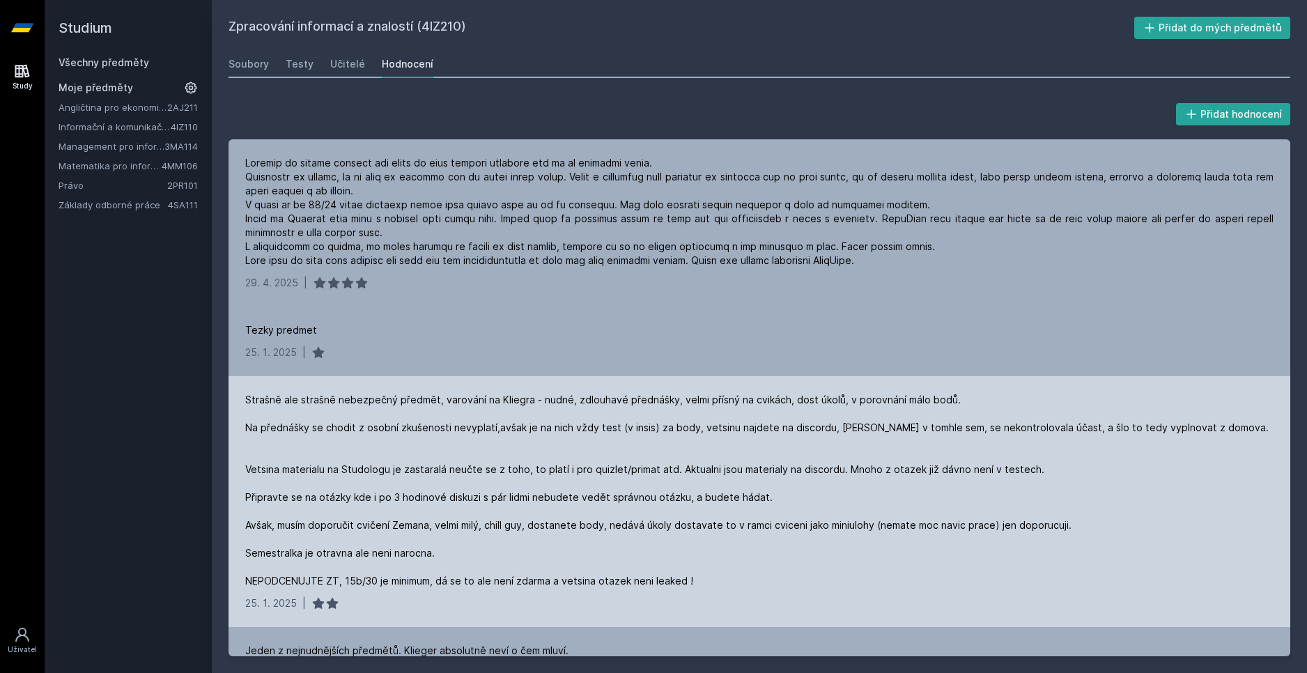
click at [483, 449] on div "Strašně ale strašně nebezpečný předmět, varování na Kliegra - nudné, zdlouhavé …" at bounding box center [758, 490] width 1026 height 195
click at [465, 426] on div "Strašně ale strašně nebezpečný předmět, varování na Kliegra - nudné, zdlouhavé …" at bounding box center [758, 490] width 1026 height 195
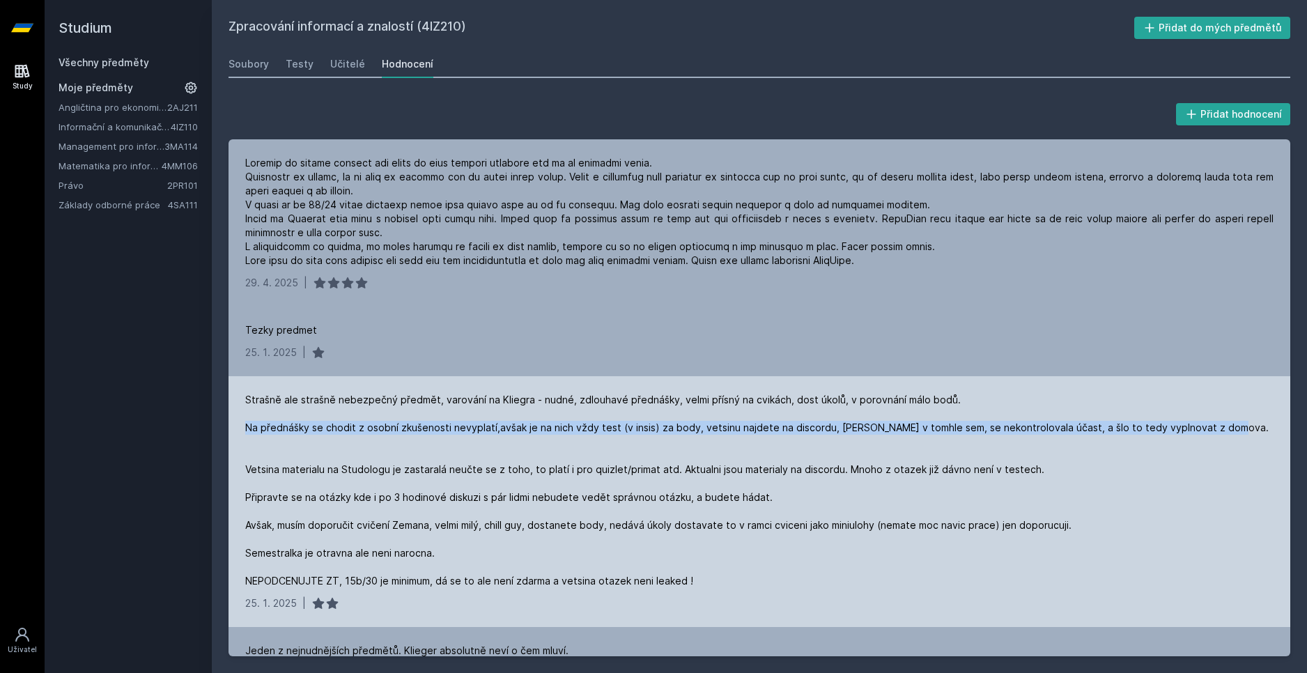
click at [465, 426] on div "Strašně ale strašně nebezpečný předmět, varování na Kliegra - nudné, zdlouhavé …" at bounding box center [758, 490] width 1026 height 195
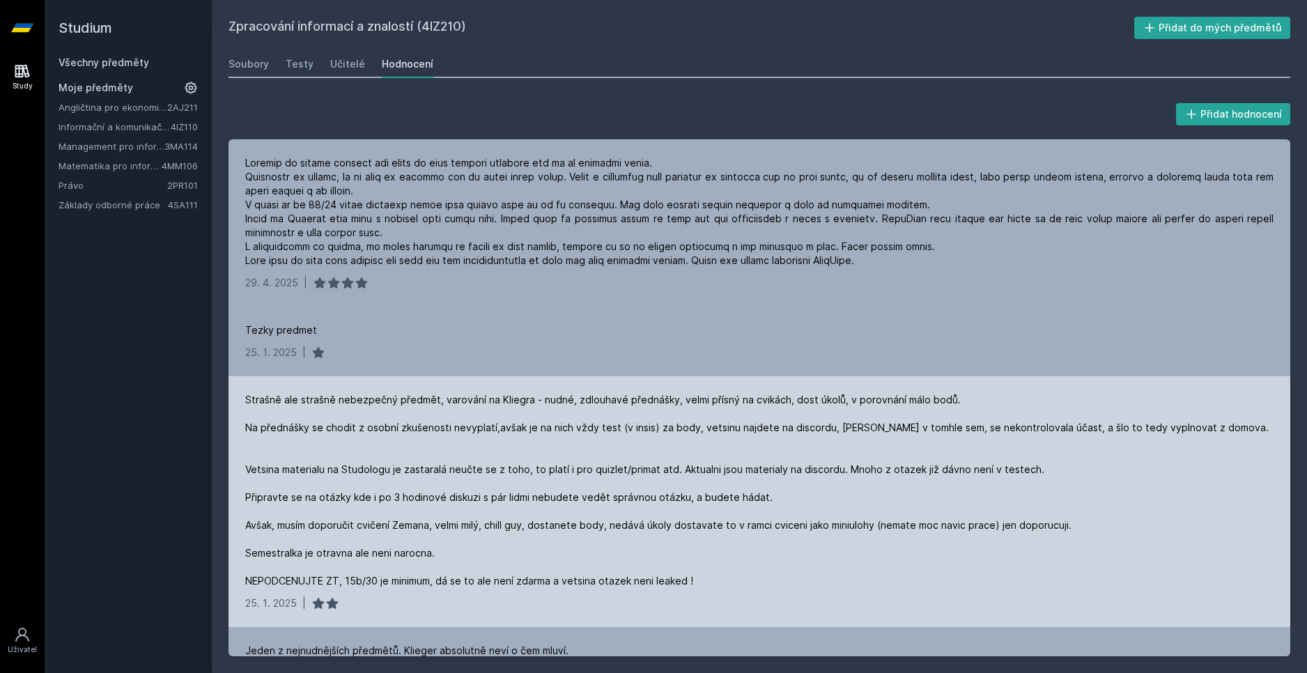
click at [532, 458] on div "Strašně ale strašně nebezpečný předmět, varování na Kliegra - nudné, zdlouhavé …" at bounding box center [758, 490] width 1026 height 195
click at [399, 435] on div "Strašně ale strašně nebezpečný předmět, varování na Kliegra - nudné, zdlouhavé …" at bounding box center [758, 490] width 1026 height 195
click at [433, 428] on div "Strašně ale strašně nebezpečný předmět, varování na Kliegra - nudné, zdlouhavé …" at bounding box center [758, 490] width 1026 height 195
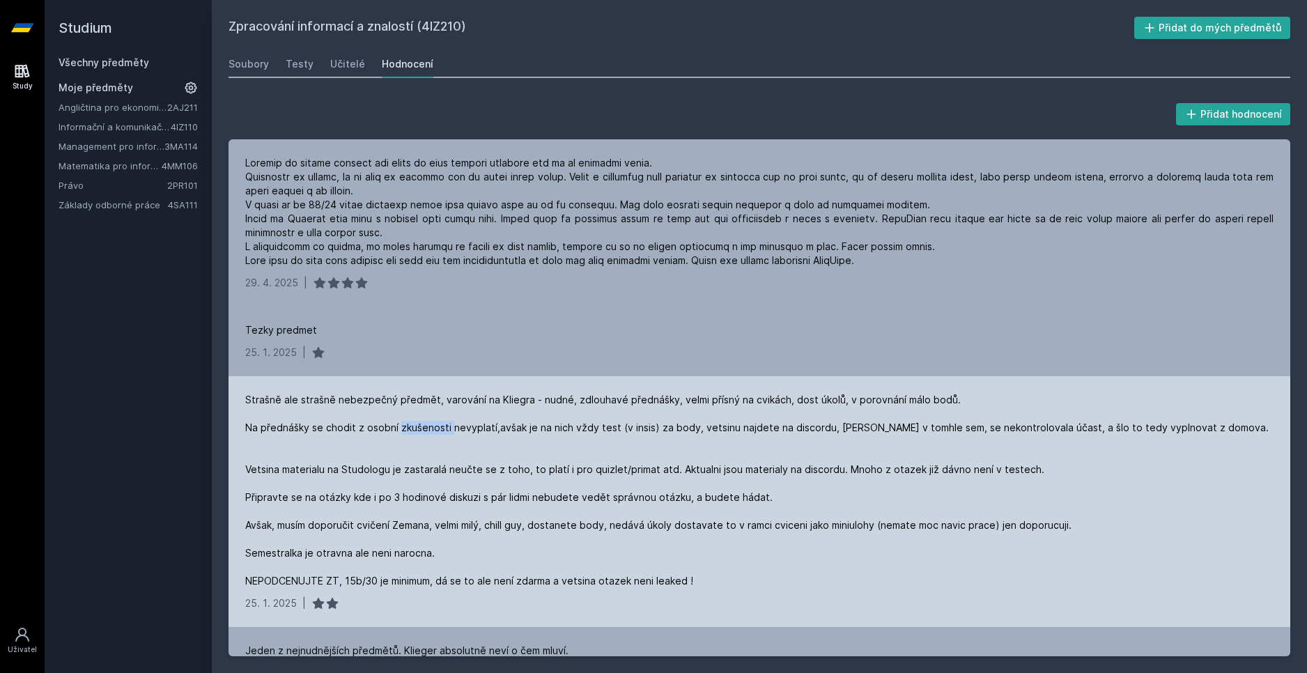
click at [433, 428] on div "Strašně ale strašně nebezpečný předmět, varování na Kliegra - nudné, zdlouhavé …" at bounding box center [758, 490] width 1026 height 195
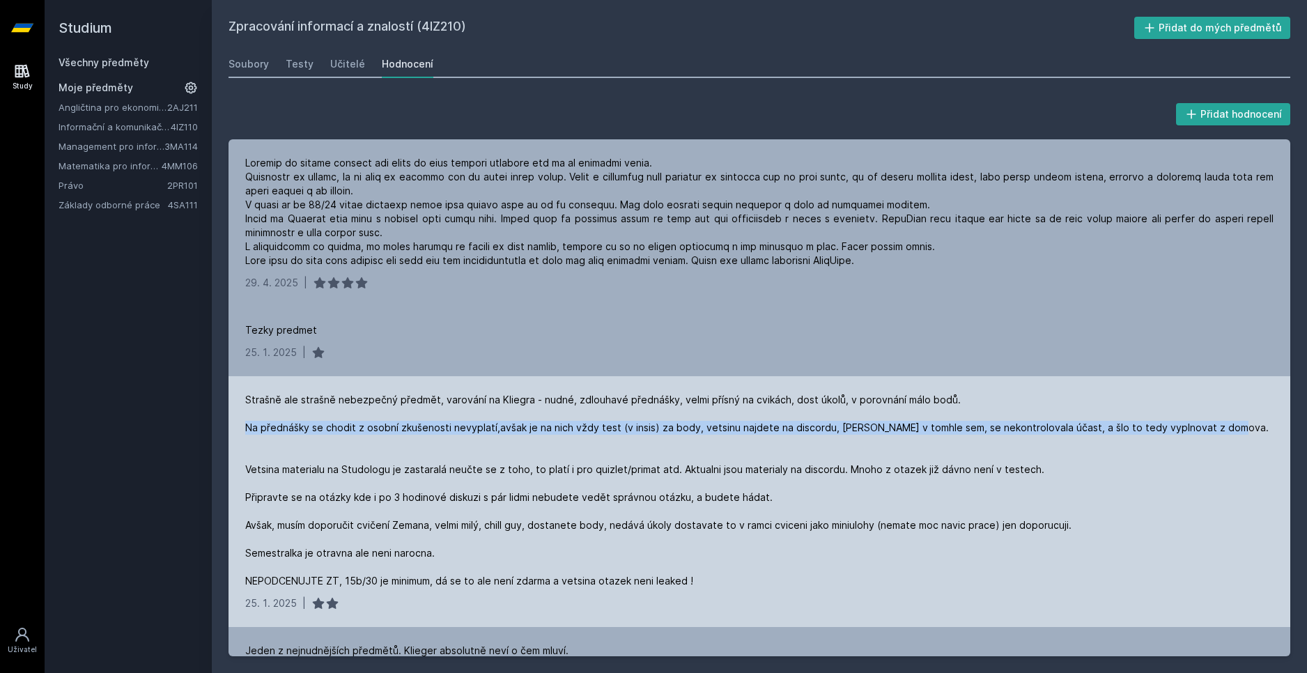
click at [433, 428] on div "Strašně ale strašně nebezpečný předmět, varování na Kliegra - nudné, zdlouhavé …" at bounding box center [758, 490] width 1026 height 195
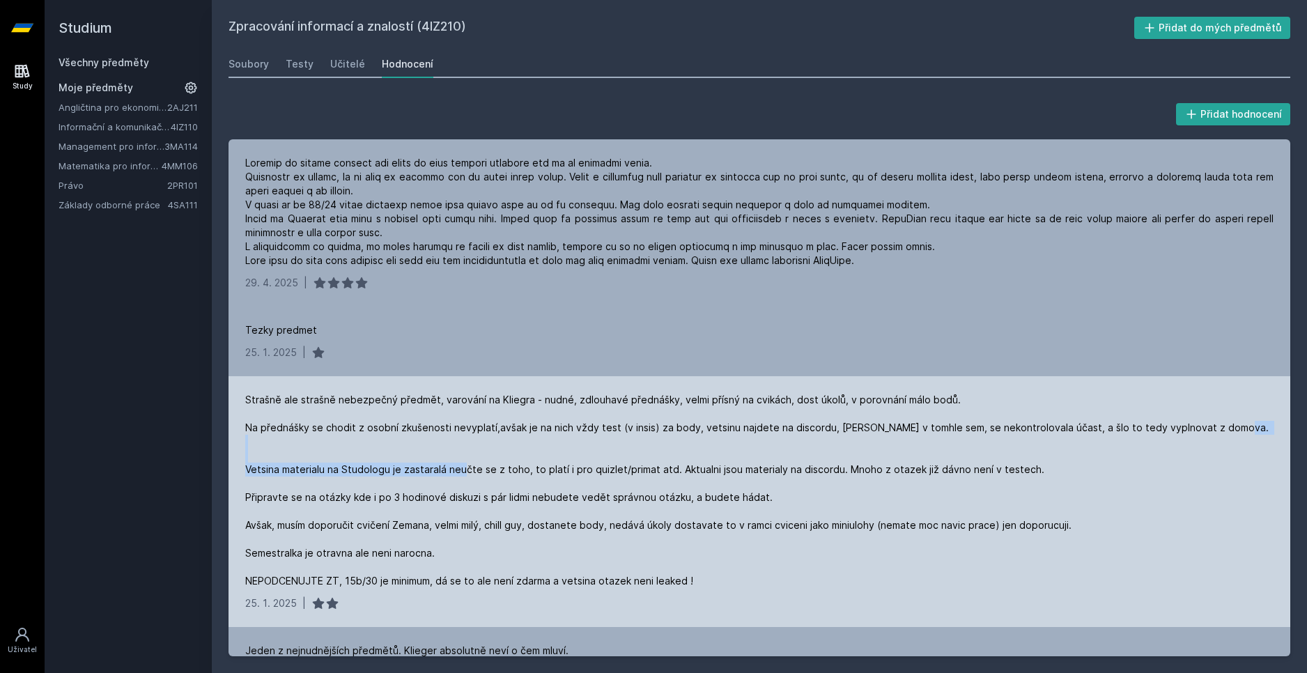
click at [491, 463] on div "Strašně ale strašně nebezpečný předmět, varování na Kliegra - nudné, zdlouhavé …" at bounding box center [758, 490] width 1026 height 195
click at [496, 468] on div "Strašně ale strašně nebezpečný předmět, varování na Kliegra - nudné, zdlouhavé …" at bounding box center [758, 490] width 1026 height 195
